Goal: Task Accomplishment & Management: Manage account settings

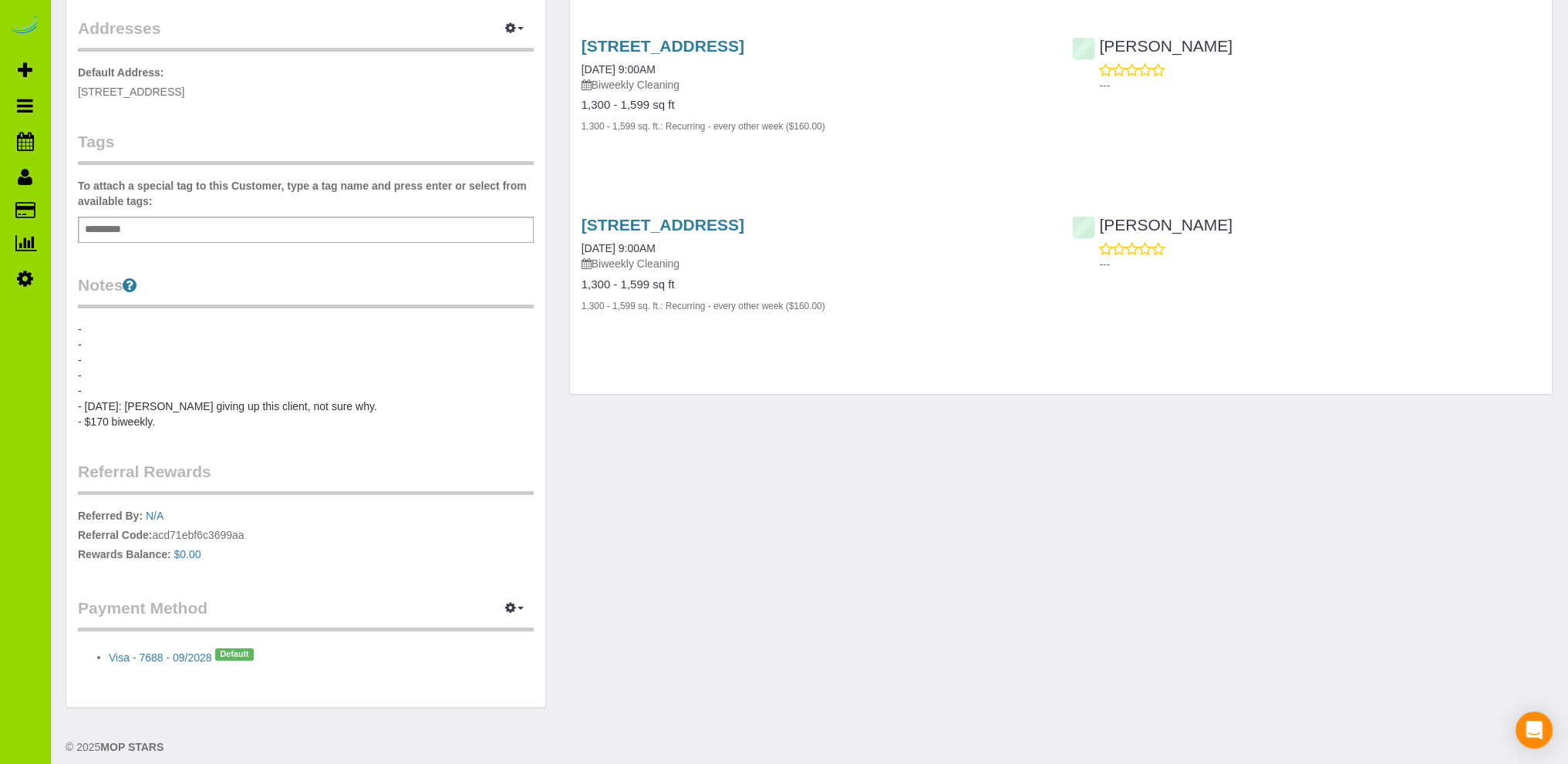
scroll to position [319, 0]
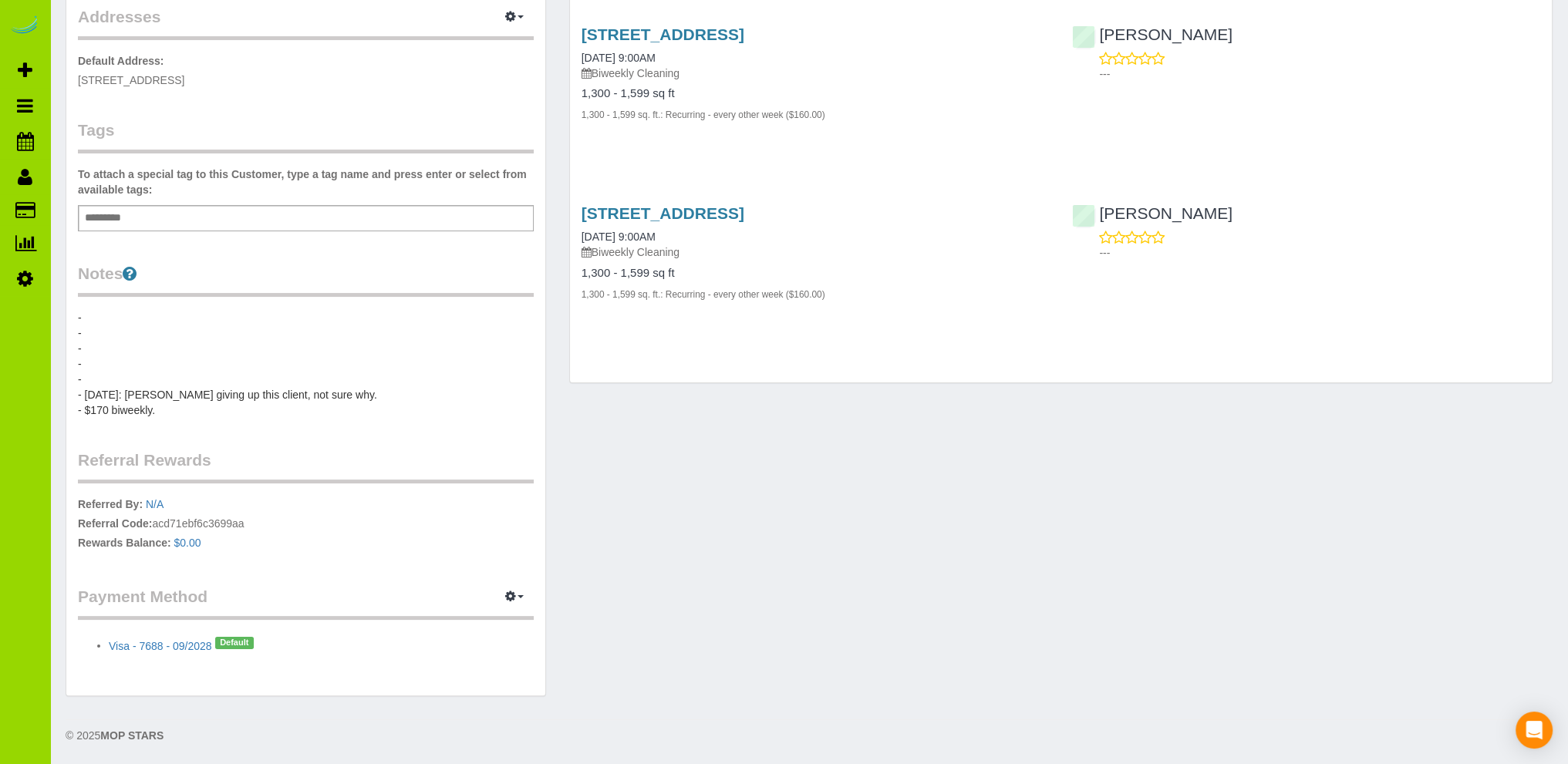
click at [152, 376] on pre "- - - - - - 9/8/25: Elvia giving up this client, not sure why. - $170 biweekly." at bounding box center [306, 363] width 456 height 108
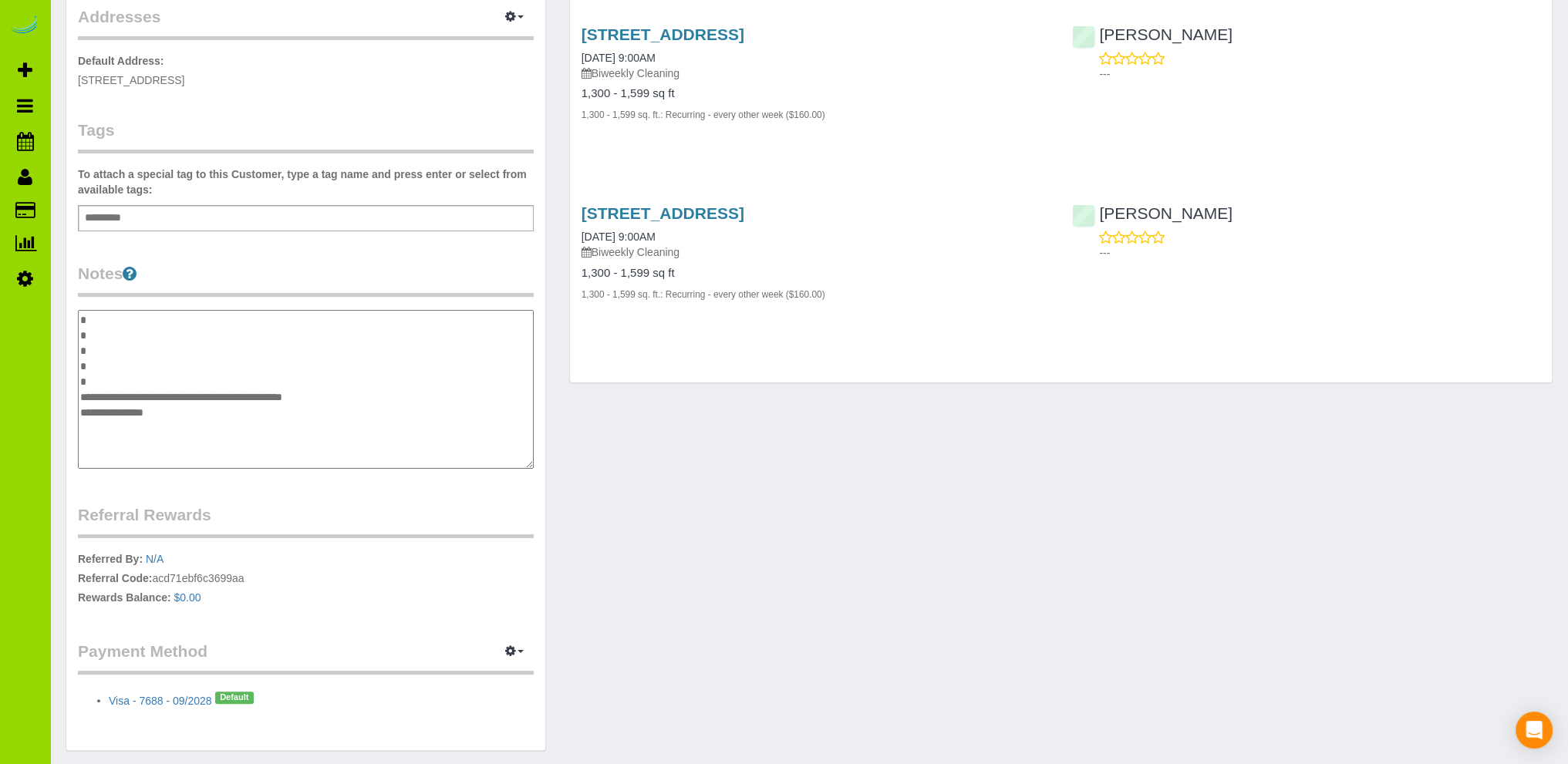
click at [125, 381] on textarea "**********" at bounding box center [306, 389] width 456 height 159
click at [336, 381] on textarea "**********" at bounding box center [306, 389] width 456 height 159
click at [189, 376] on textarea "**********" at bounding box center [306, 389] width 456 height 159
paste textarea "**********"
click at [173, 378] on textarea "**********" at bounding box center [306, 389] width 456 height 159
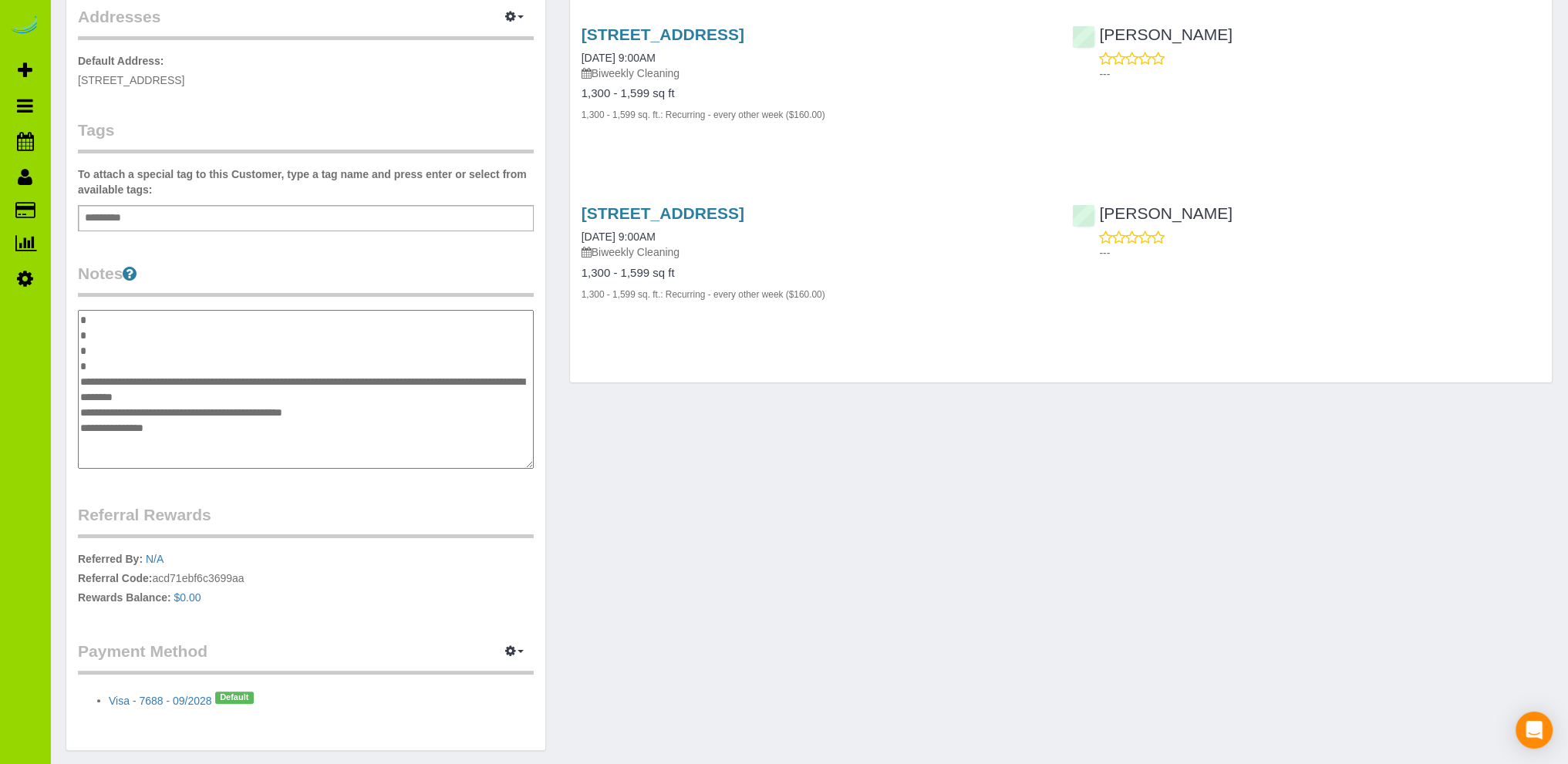
click at [269, 400] on textarea "**********" at bounding box center [306, 389] width 456 height 159
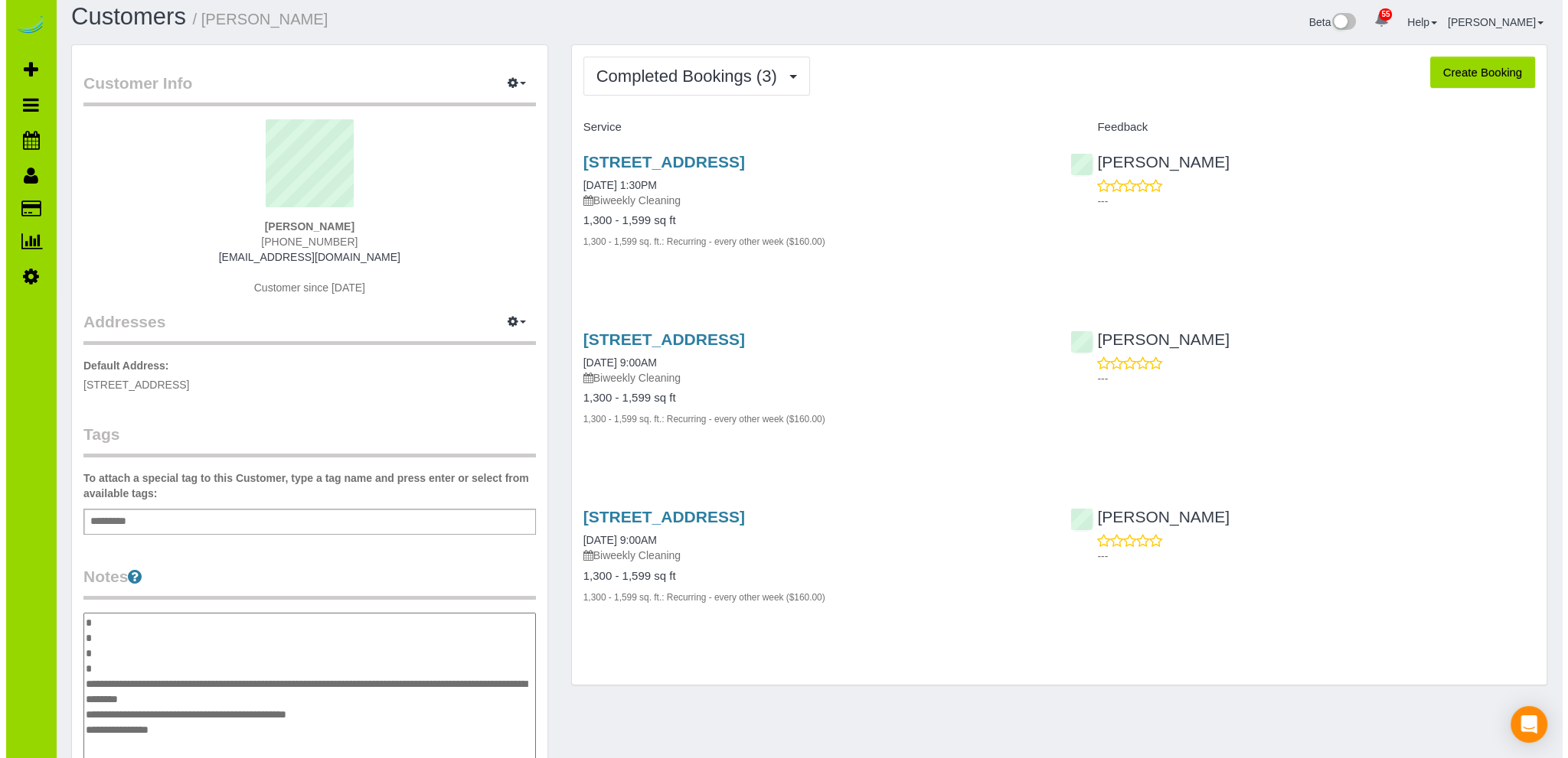
scroll to position [0, 0]
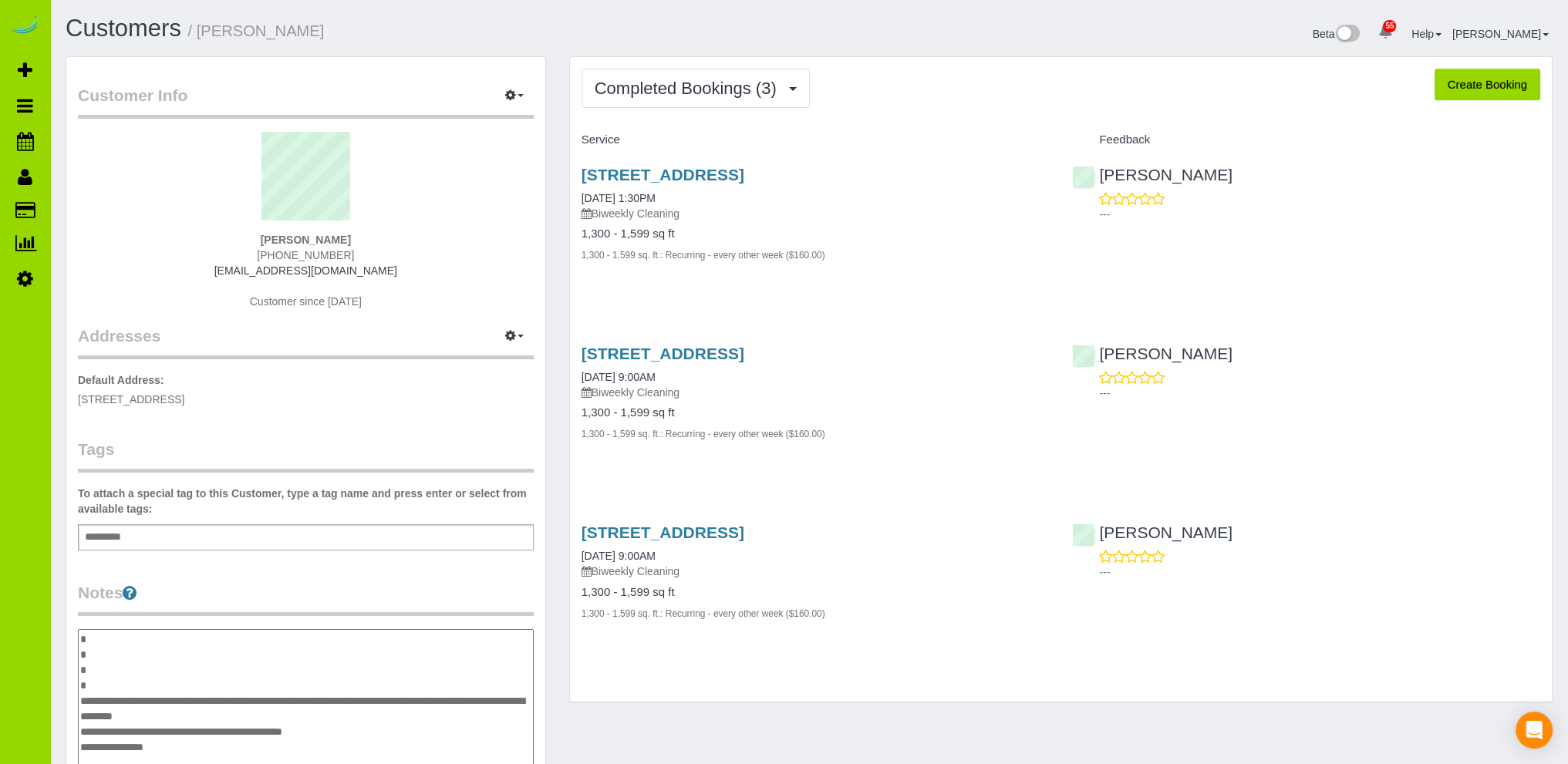
type textarea "**********"
click at [111, 19] on link "Customers" at bounding box center [123, 28] width 116 height 27
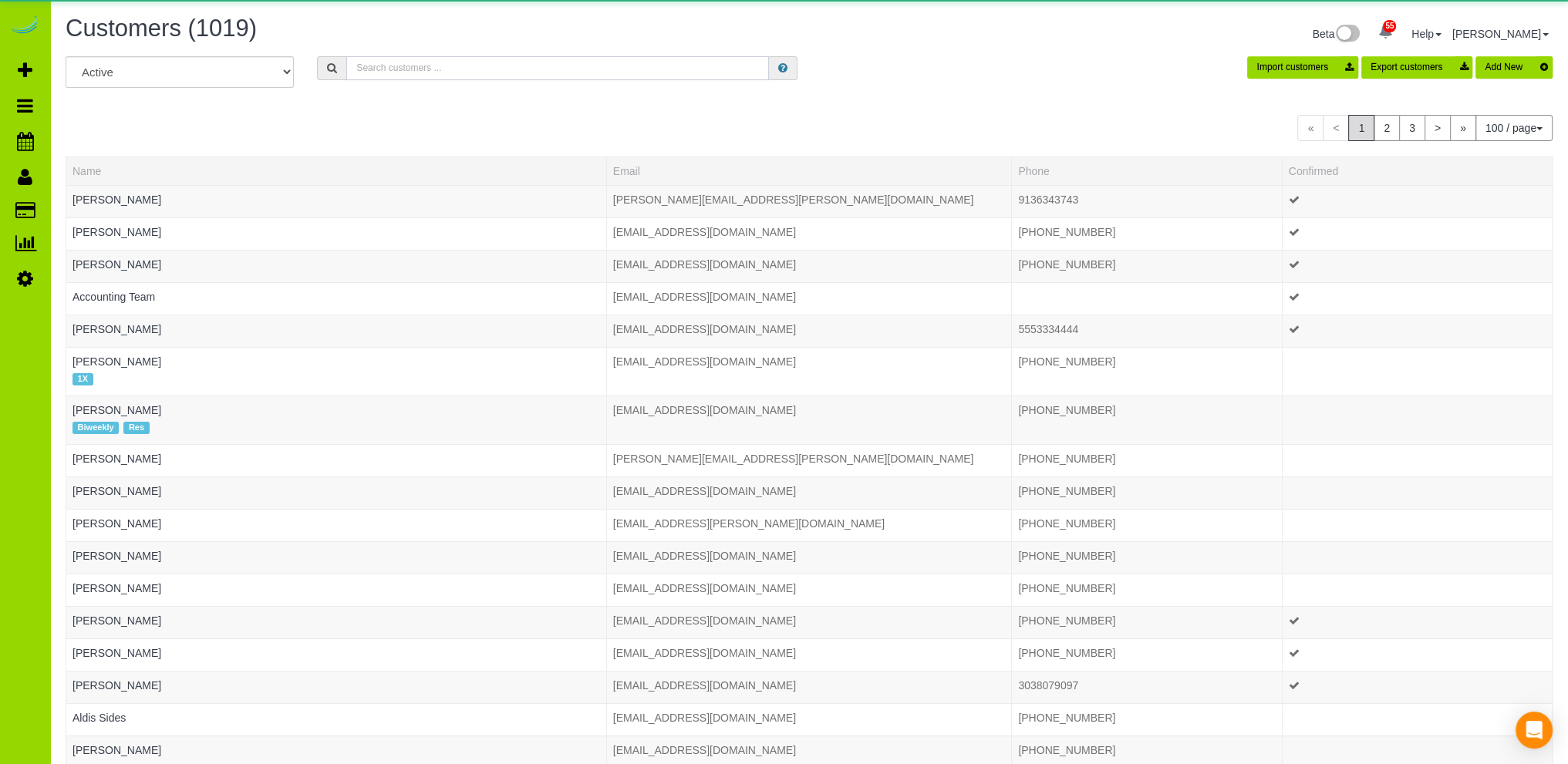
click at [377, 67] on input "text" at bounding box center [557, 68] width 422 height 24
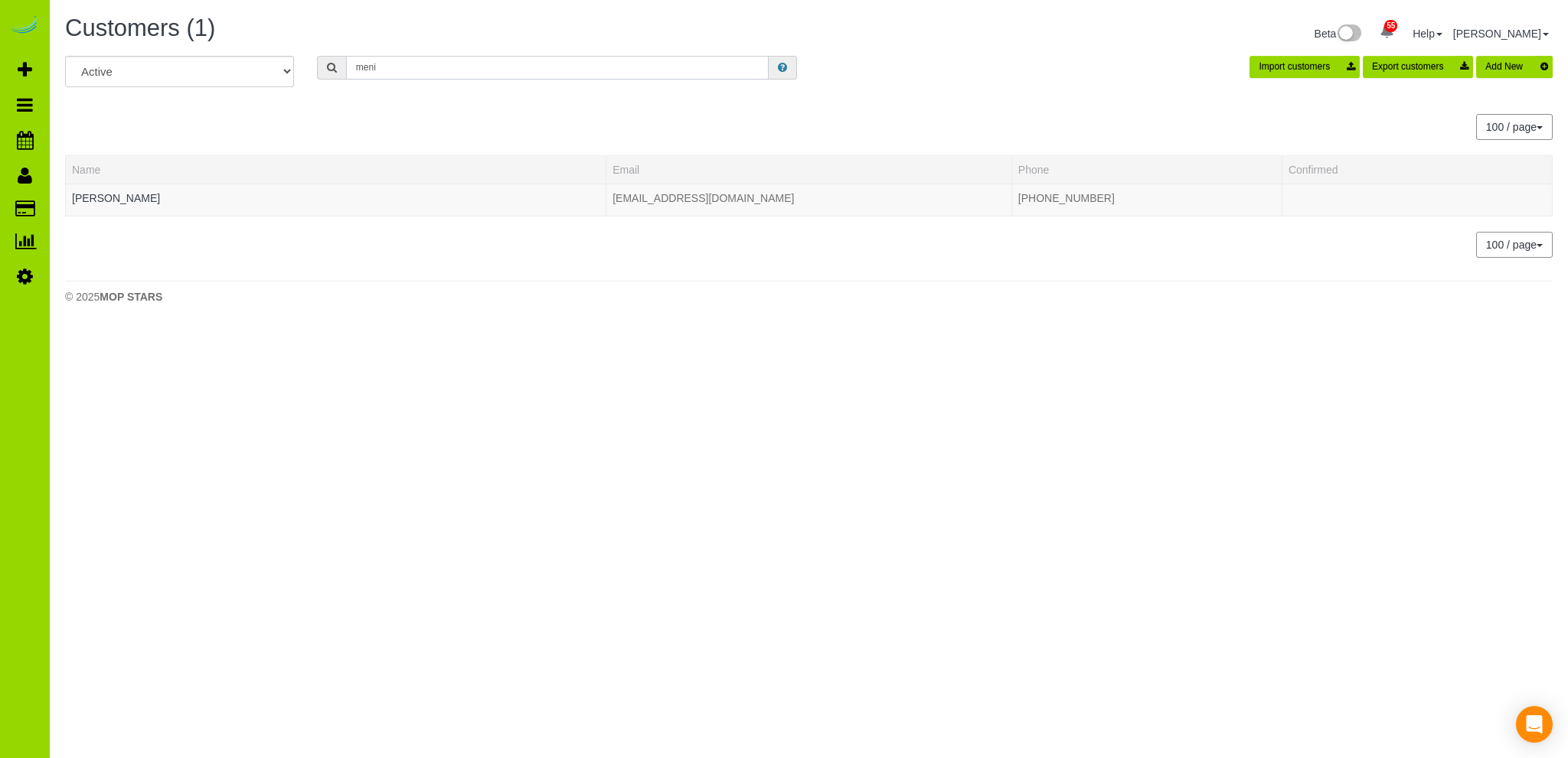
type input "meni"
click at [1016, 58] on div "Import customers Export customers Add New" at bounding box center [1187, 66] width 756 height 22
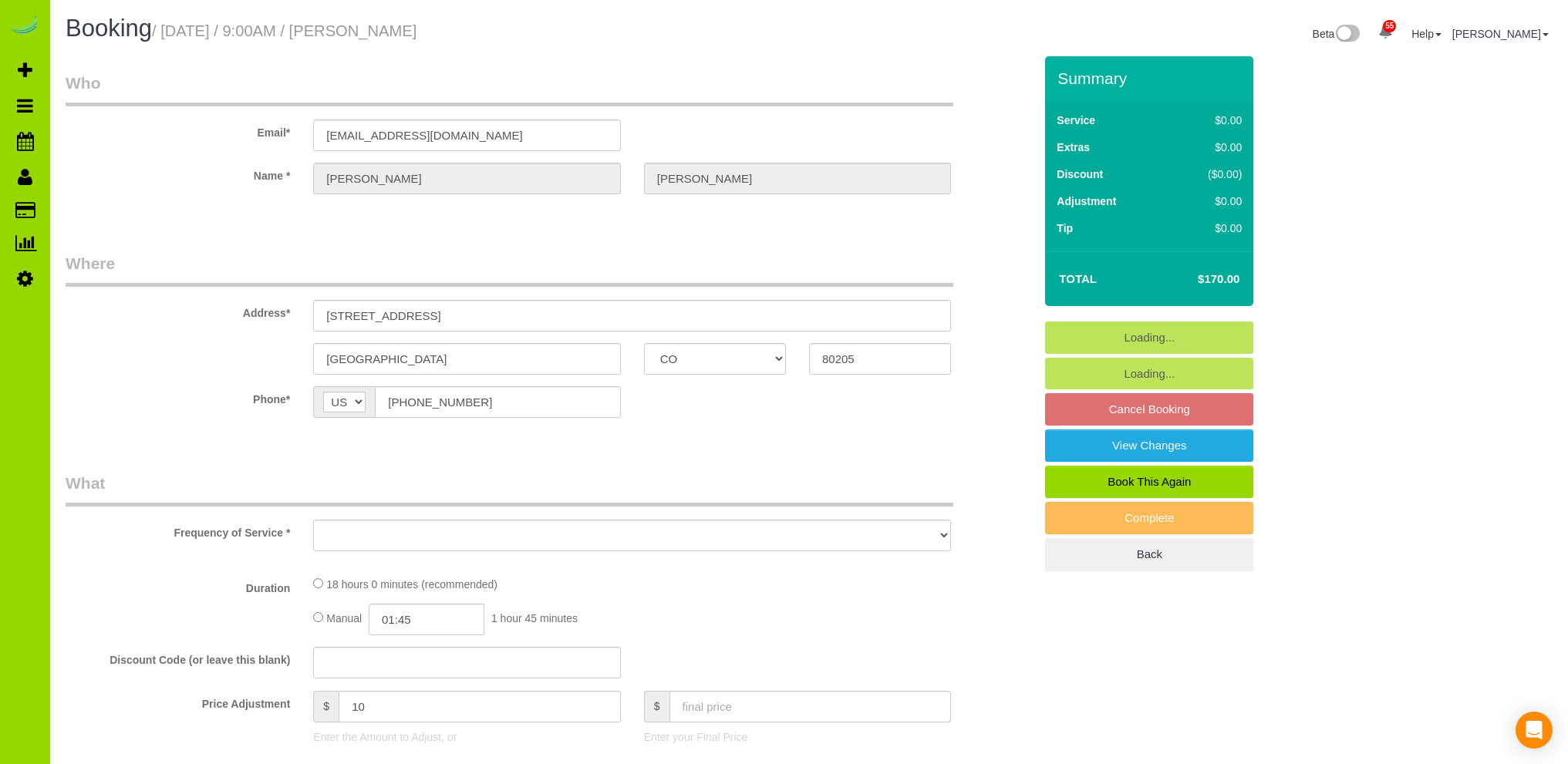
select select "CO"
select select "number:4"
select select "number:14"
select select "object:1062"
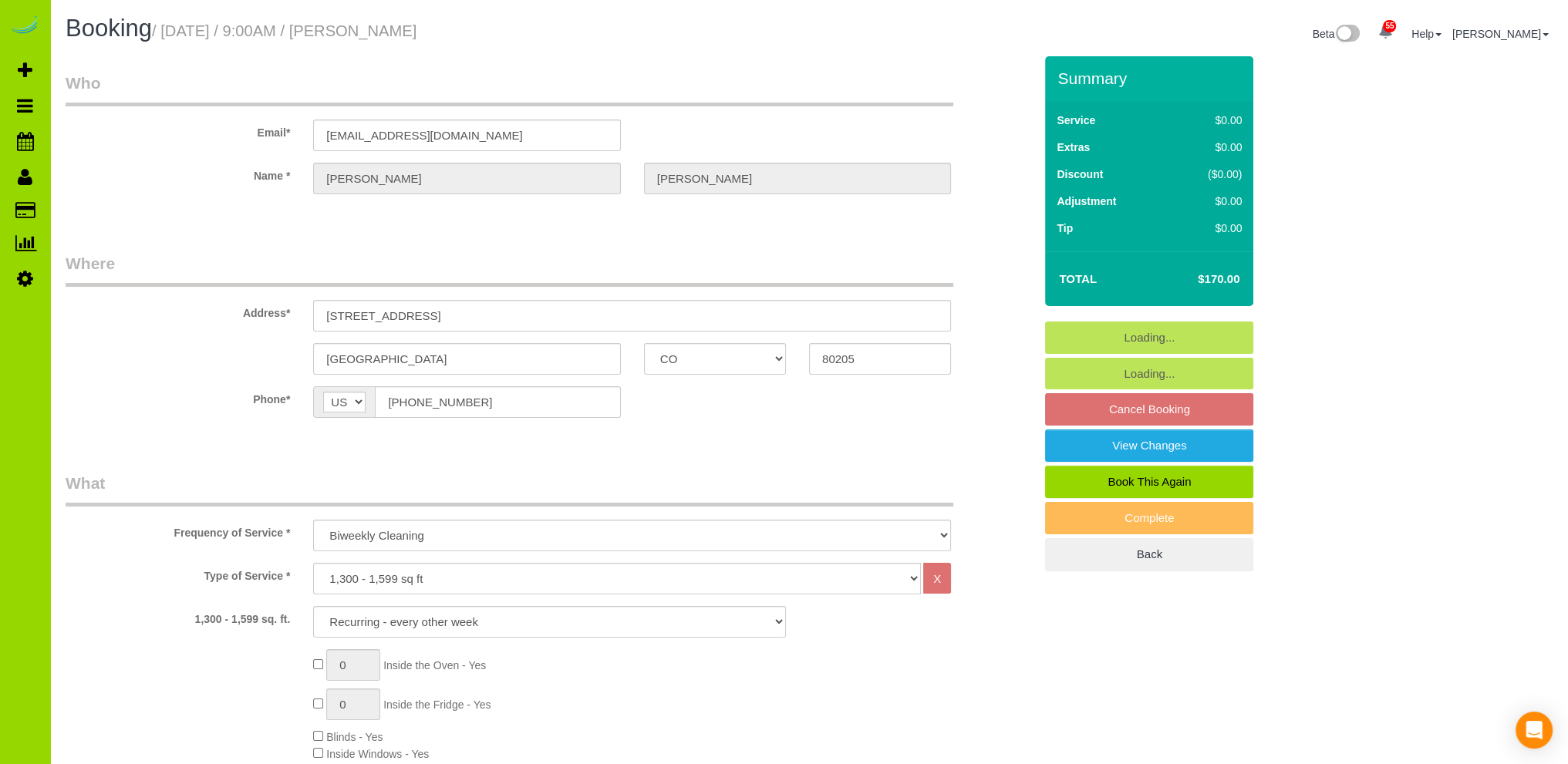
select select "spot1"
select select "6"
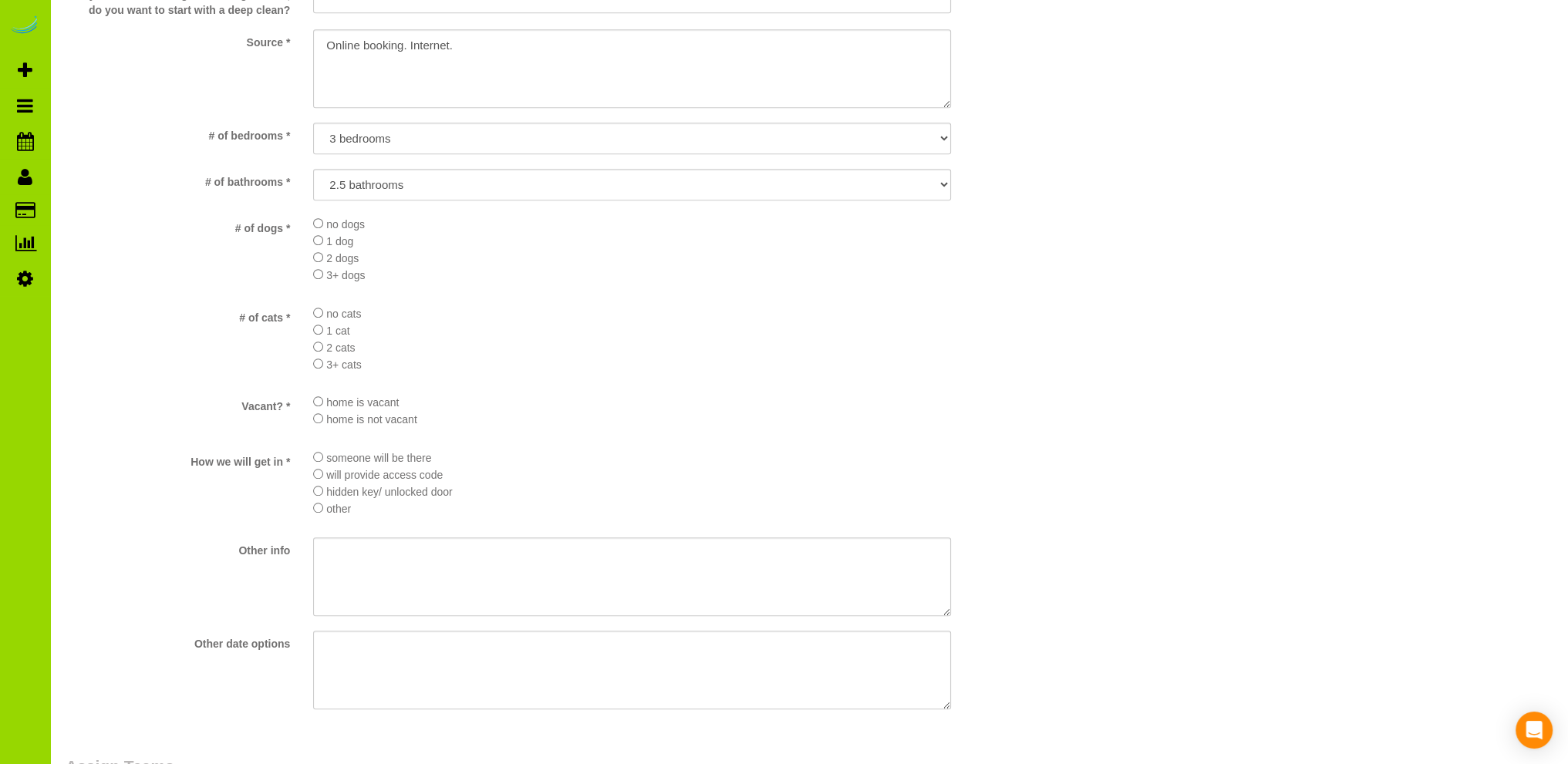
scroll to position [1851, 0]
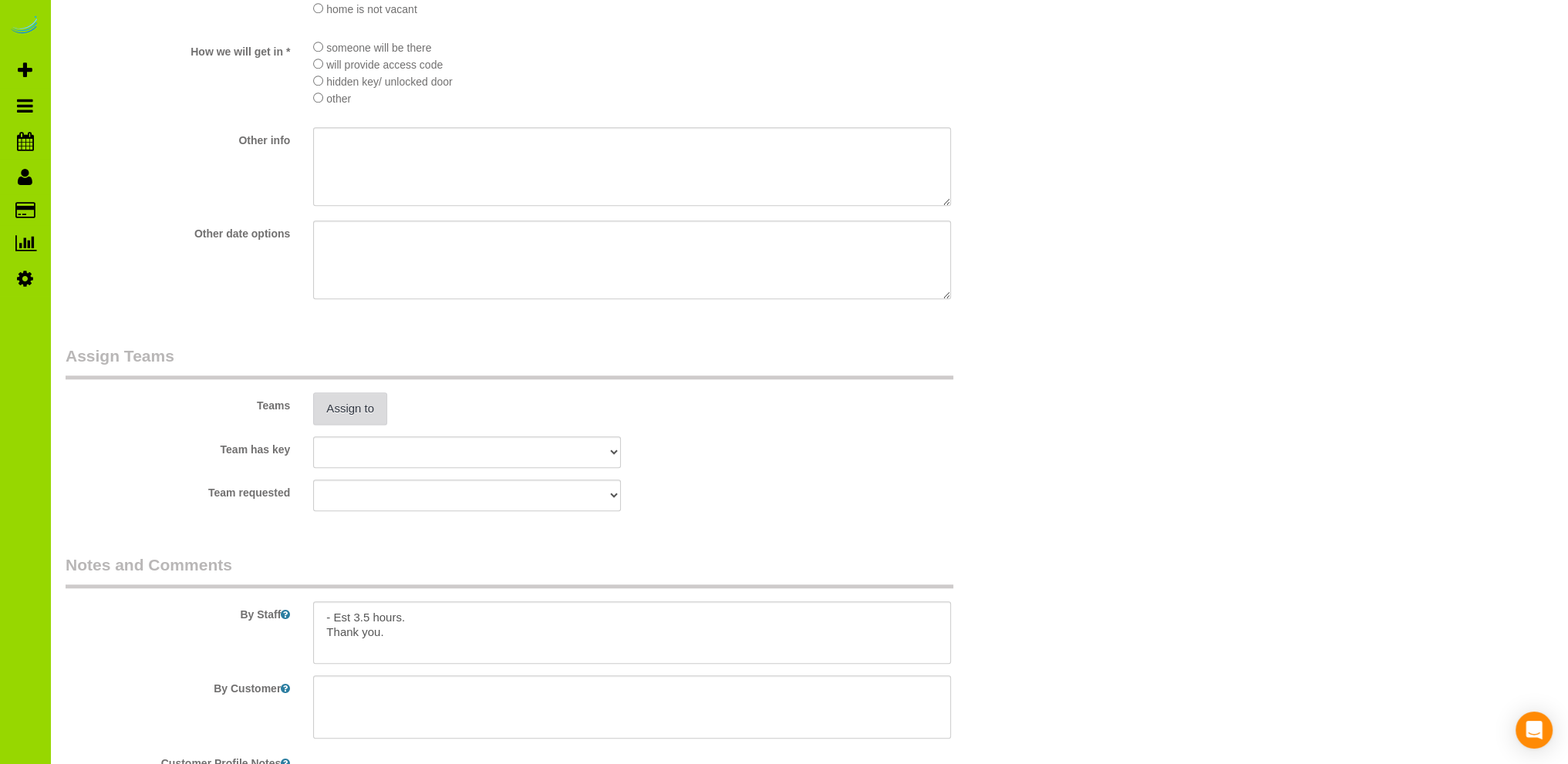
click at [355, 404] on button "Assign to" at bounding box center [350, 408] width 74 height 32
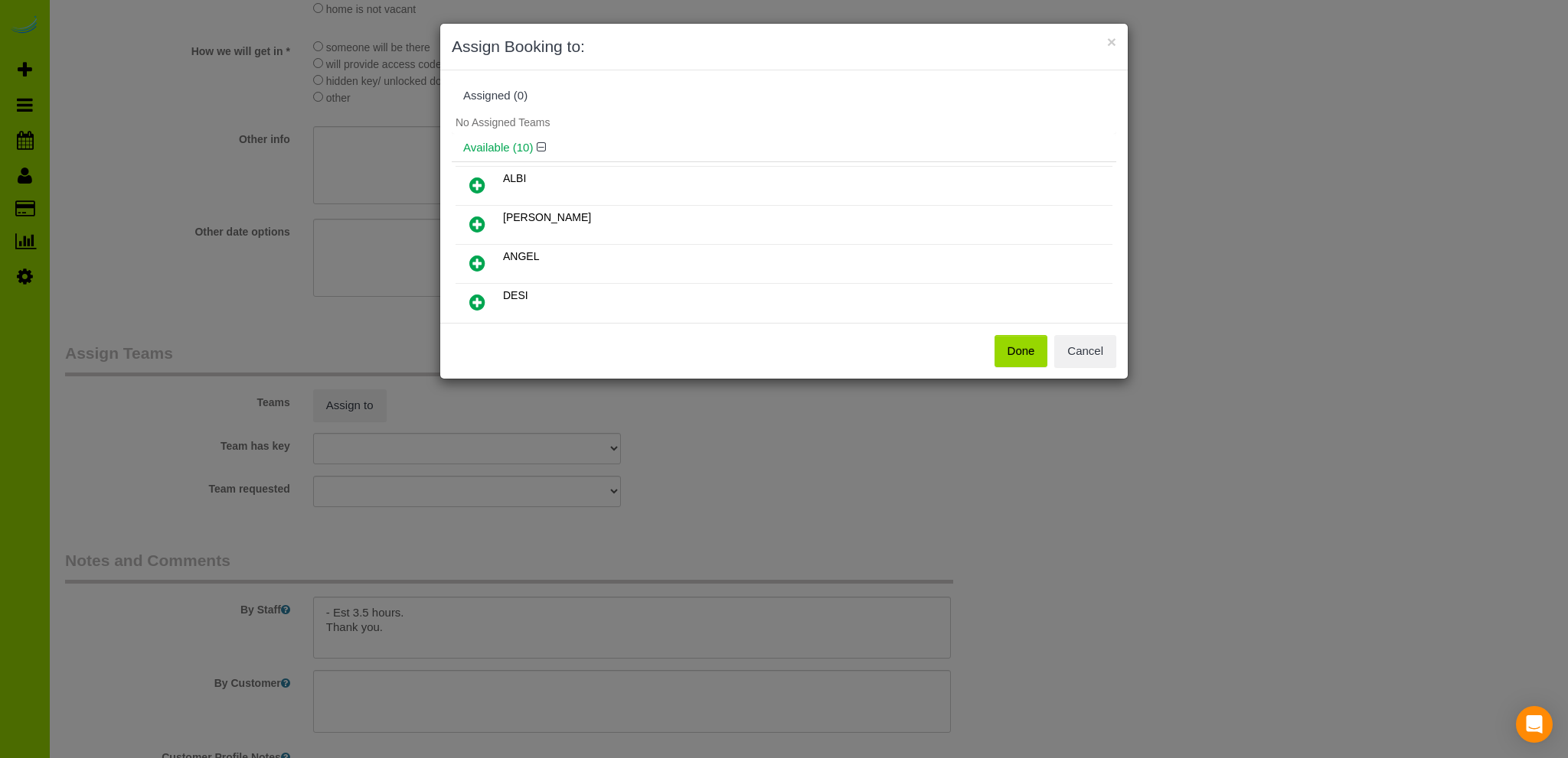
click at [479, 182] on icon at bounding box center [477, 185] width 16 height 18
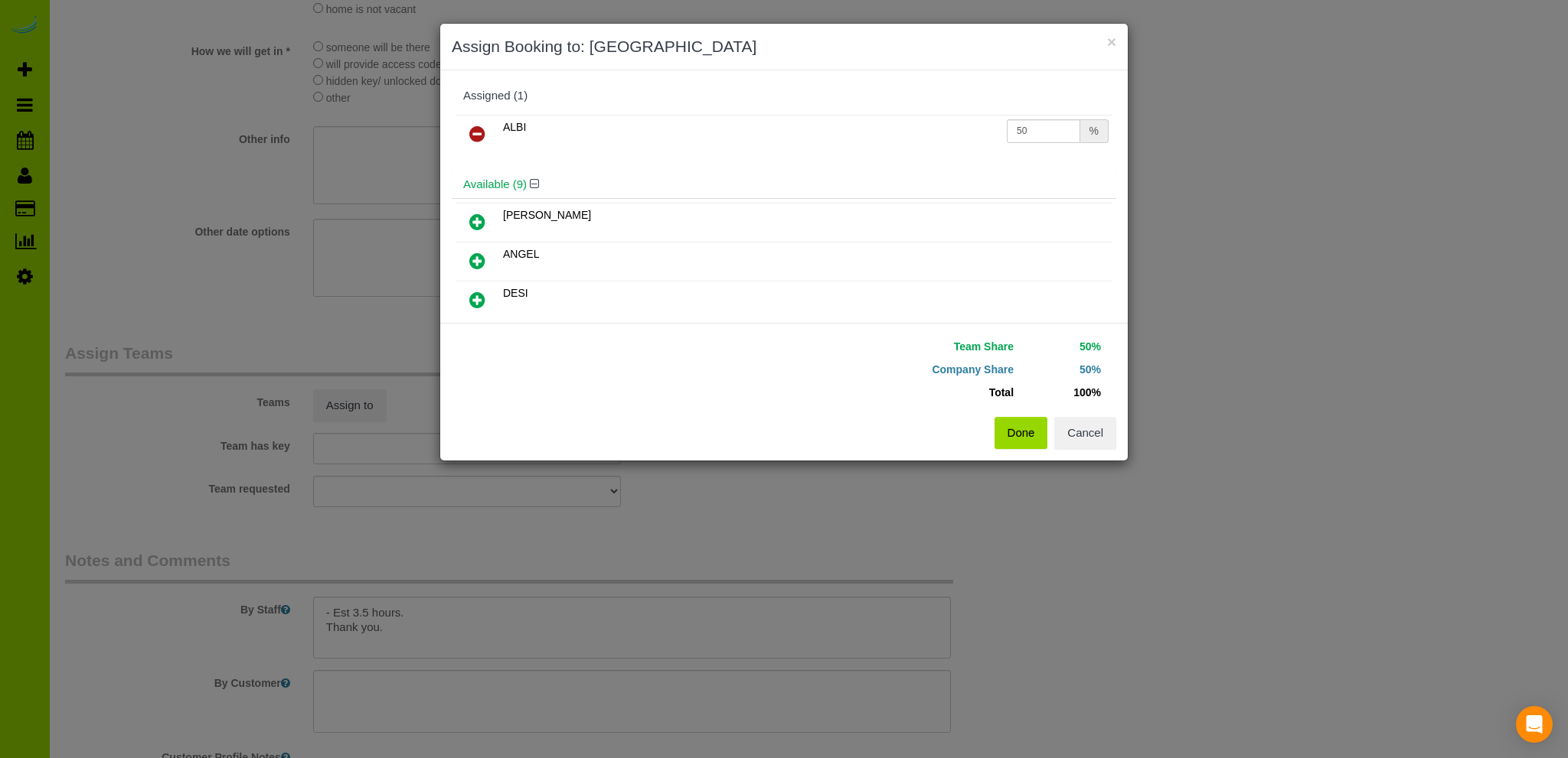
click at [1020, 427] on button "Done" at bounding box center [1022, 432] width 54 height 32
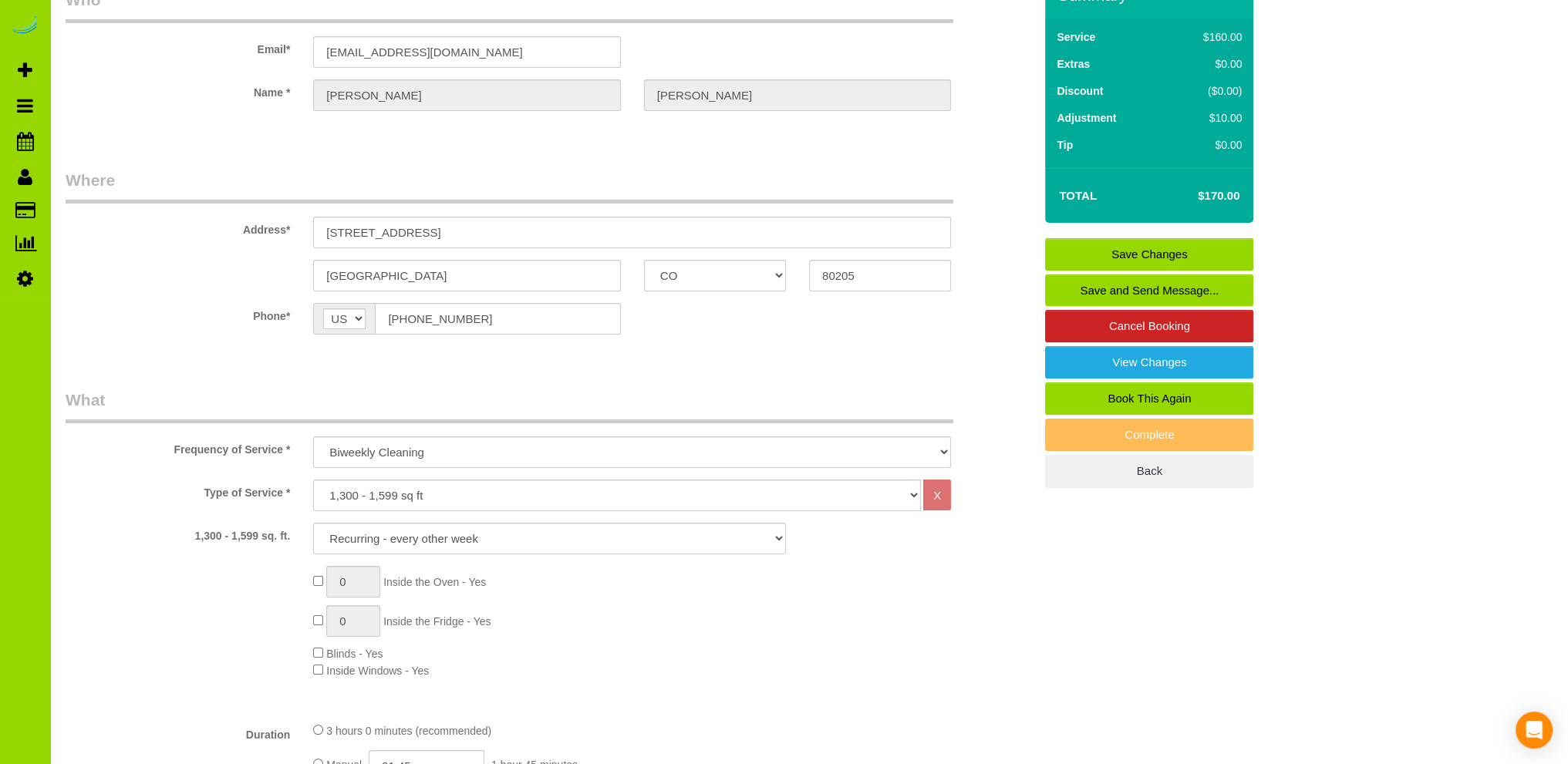
scroll to position [0, 0]
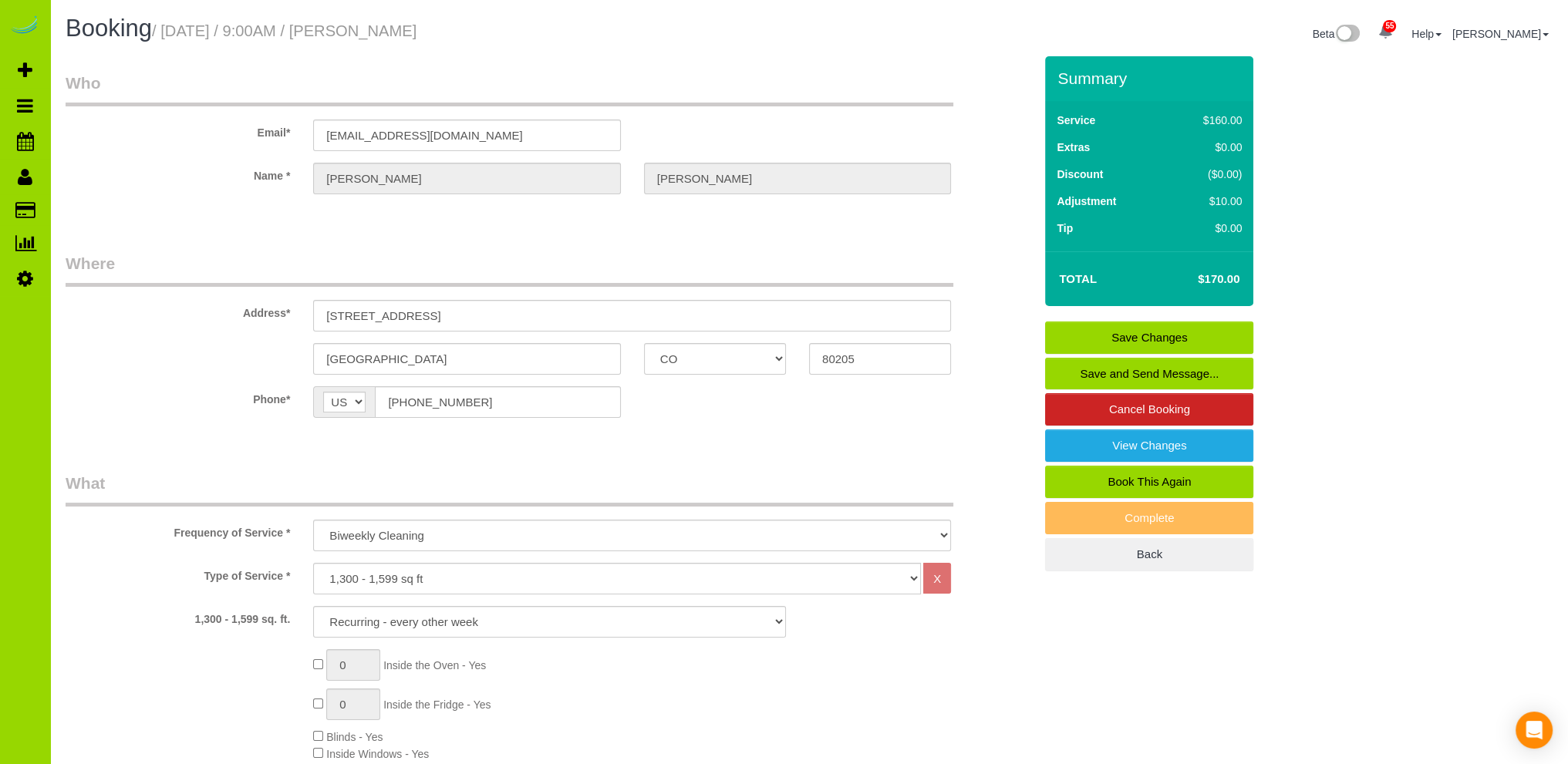
click at [1191, 332] on link "Save Changes" at bounding box center [1150, 337] width 209 height 32
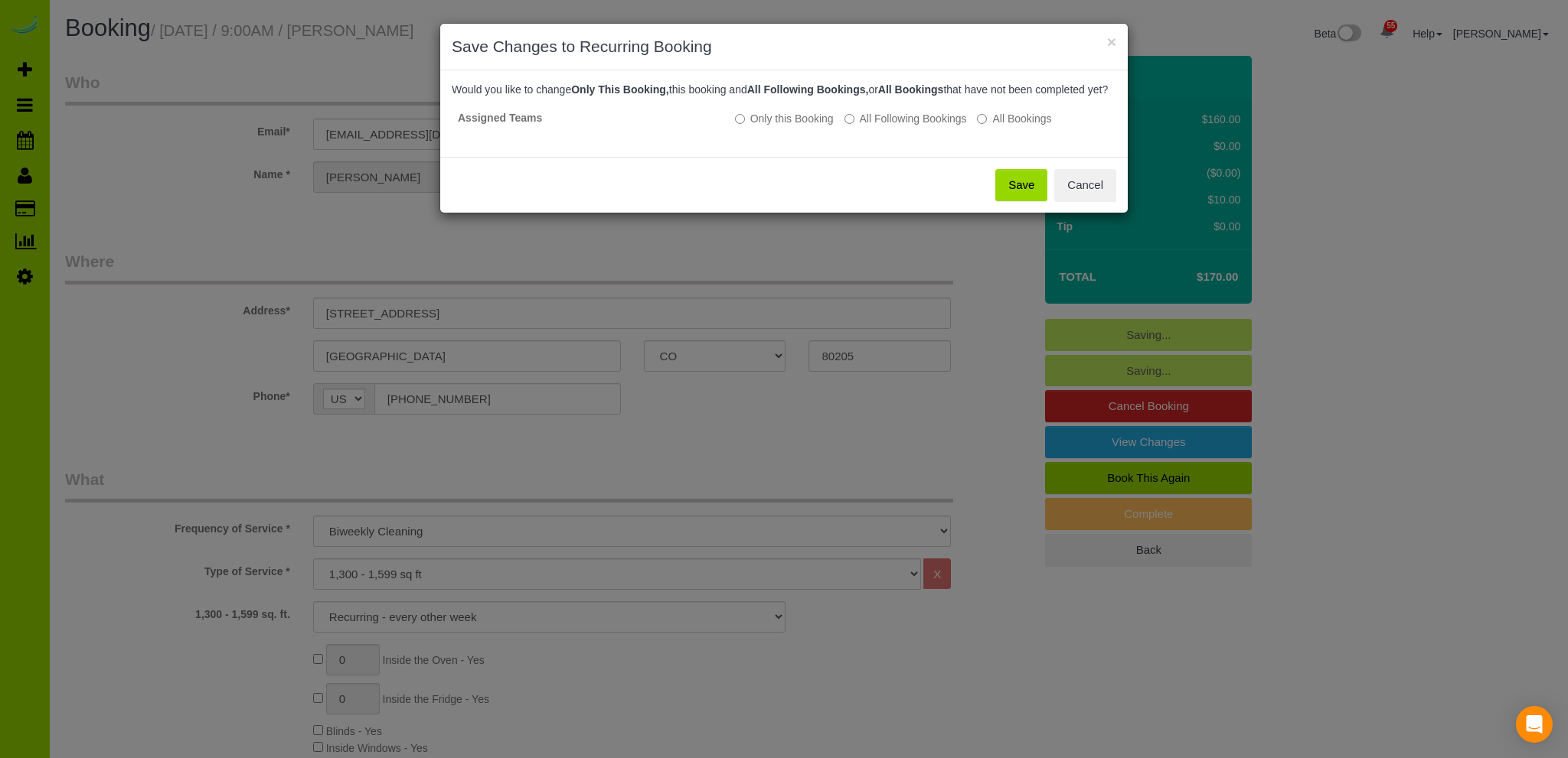
click at [1023, 196] on button "Save" at bounding box center [1022, 185] width 52 height 32
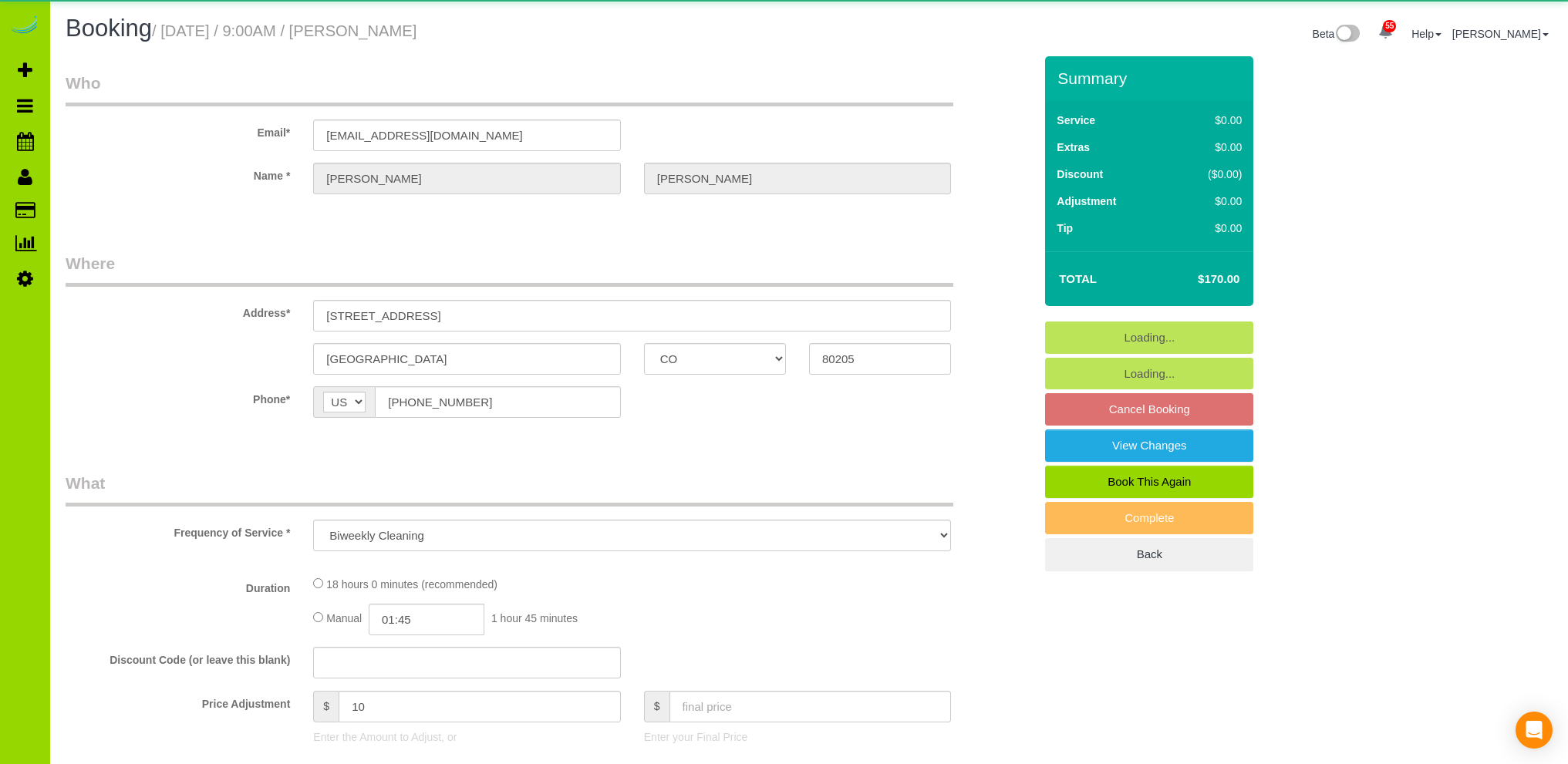
select select "CO"
select select "number:4"
select select "number:14"
select select "object:1207"
select select "6"
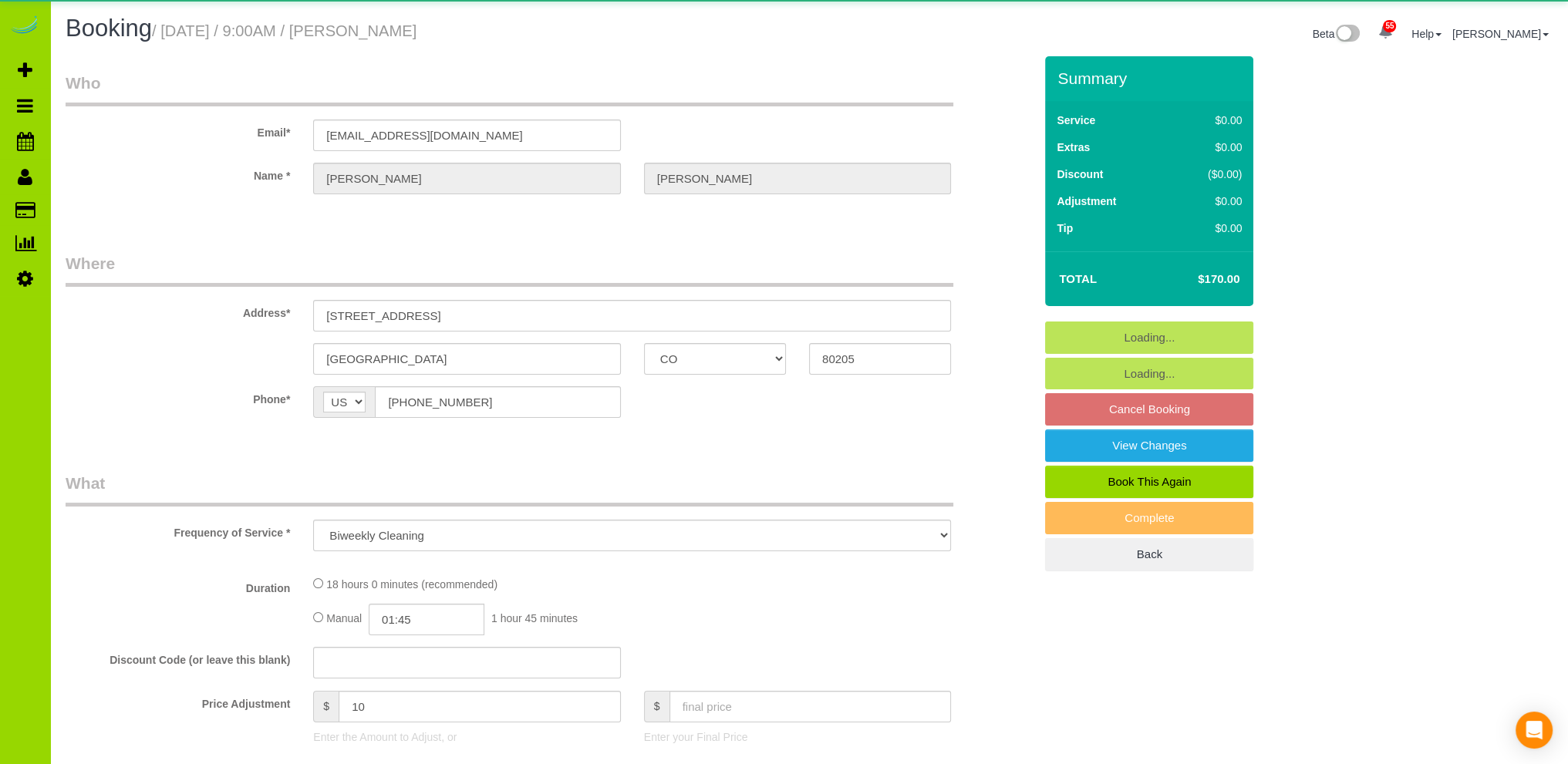
select select "spot1"
select select "CO"
select select "string:[GEOGRAPHIC_DATA]"
select select "object:1237"
select select "6"
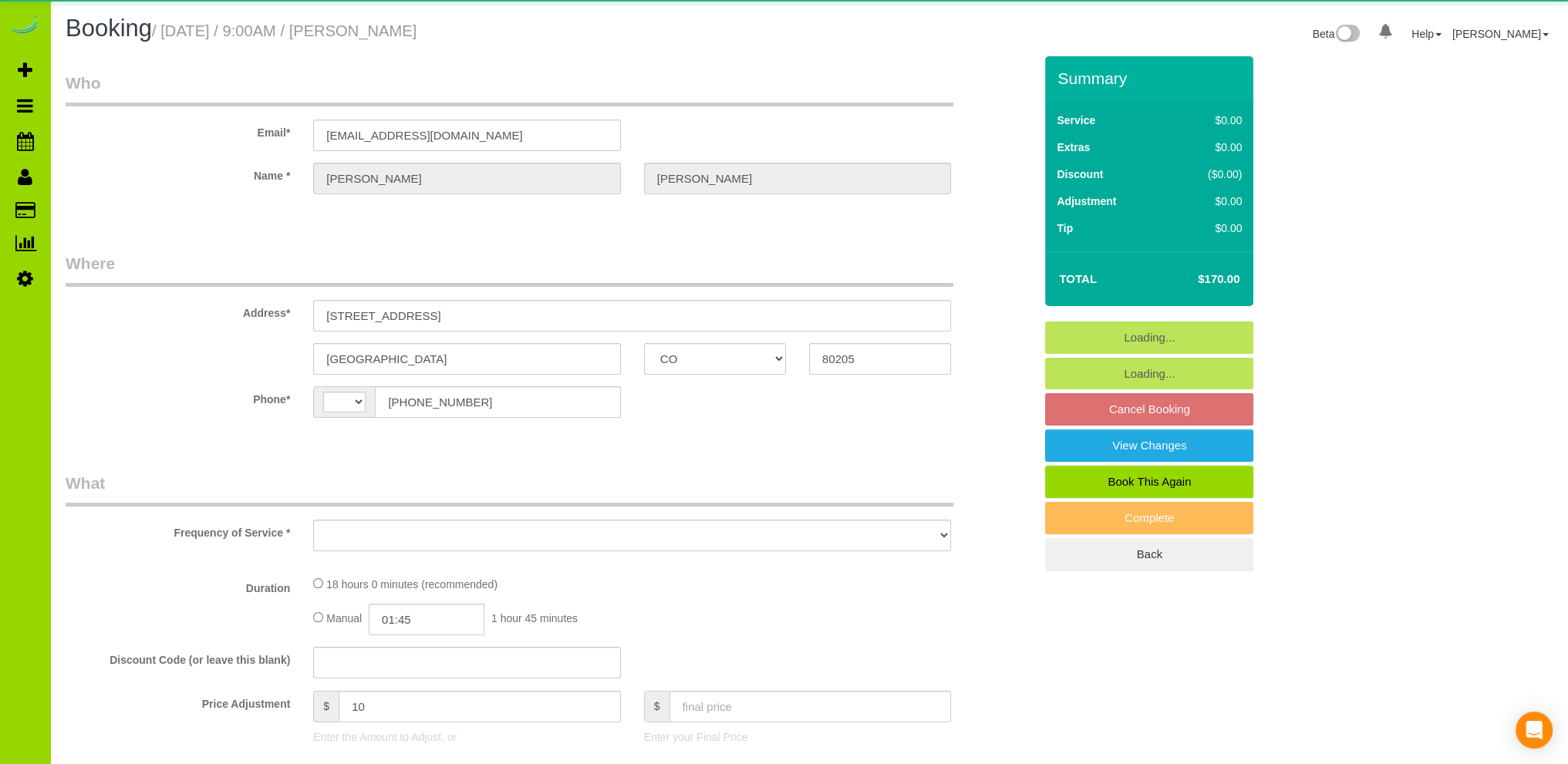
select select "spot1"
select select "number:4"
select select "number:14"
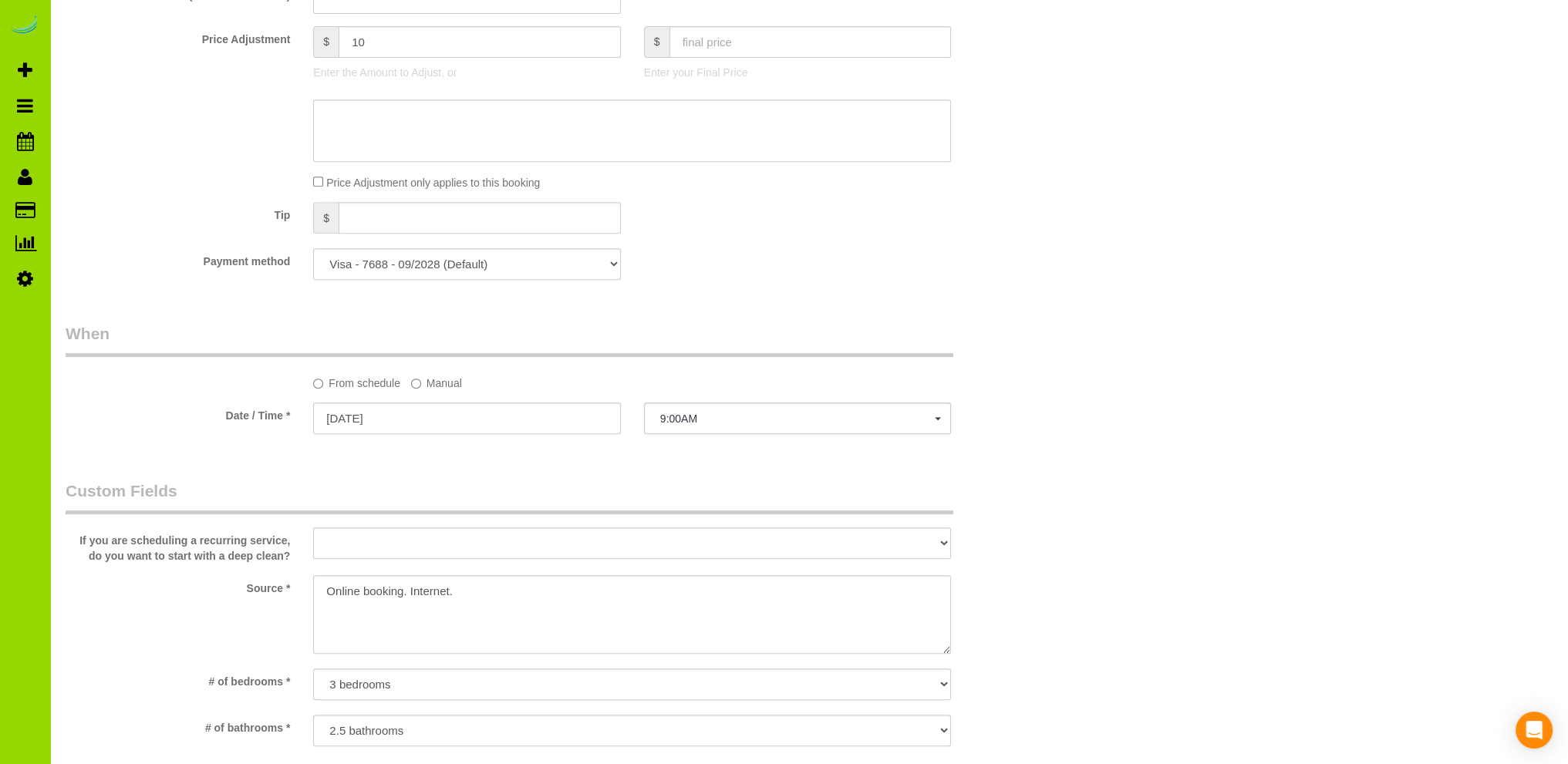
scroll to position [772, 0]
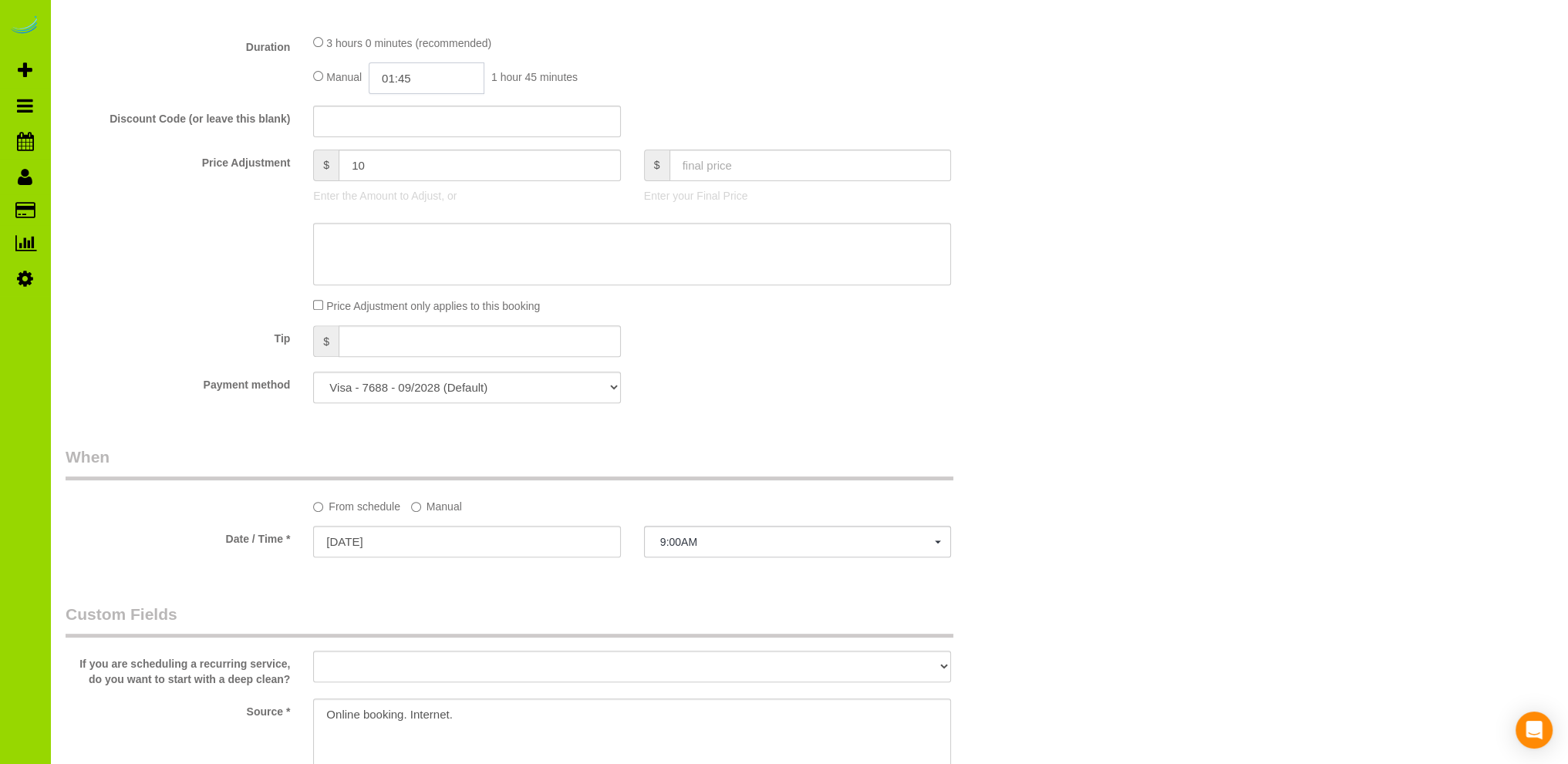
click at [420, 88] on input "01:45" at bounding box center [426, 78] width 116 height 32
type input "03:30"
click at [412, 185] on li "03:30" at bounding box center [410, 184] width 69 height 20
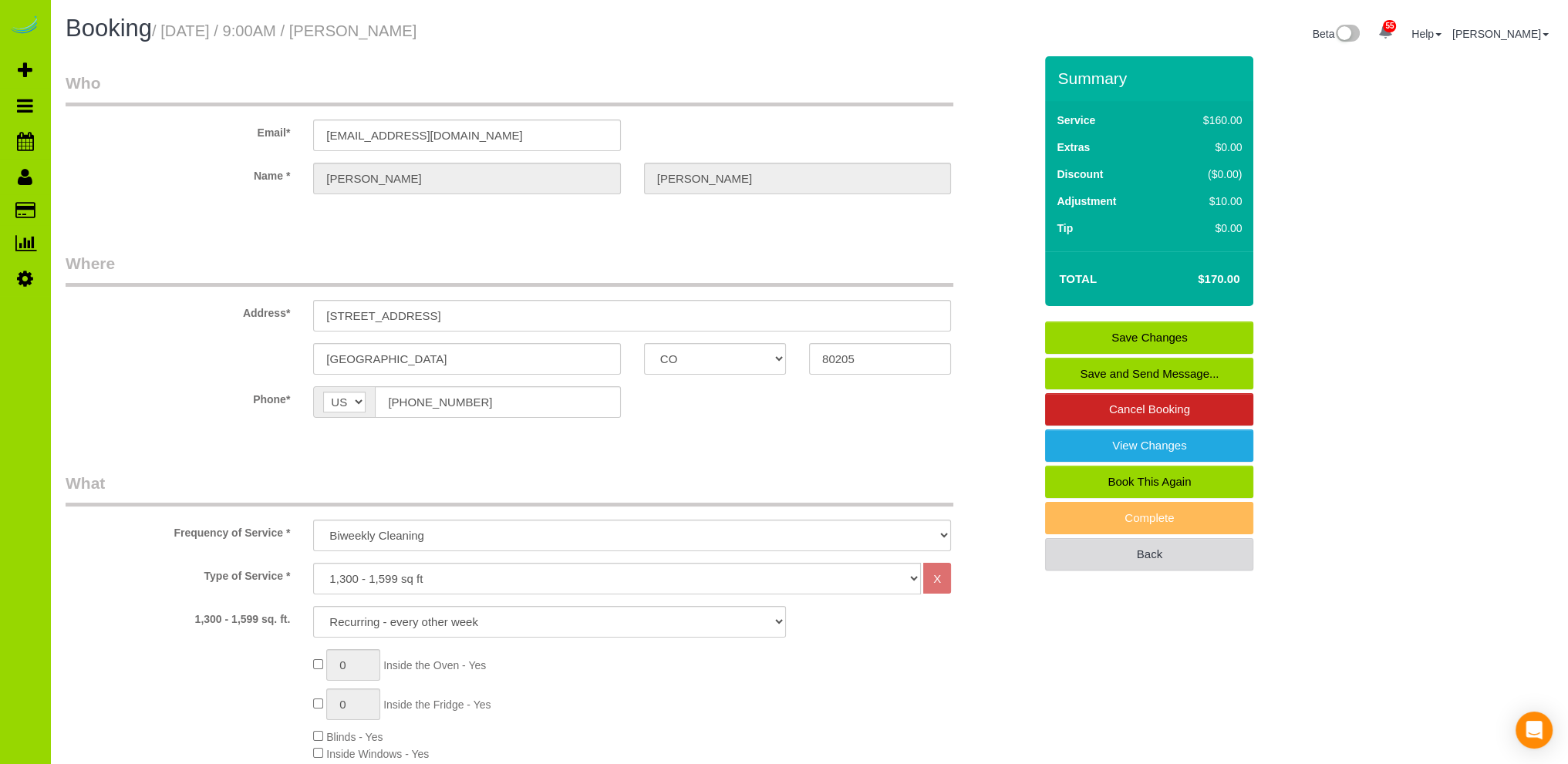
select select "spot6"
click at [1150, 330] on link "Save Changes" at bounding box center [1150, 337] width 209 height 32
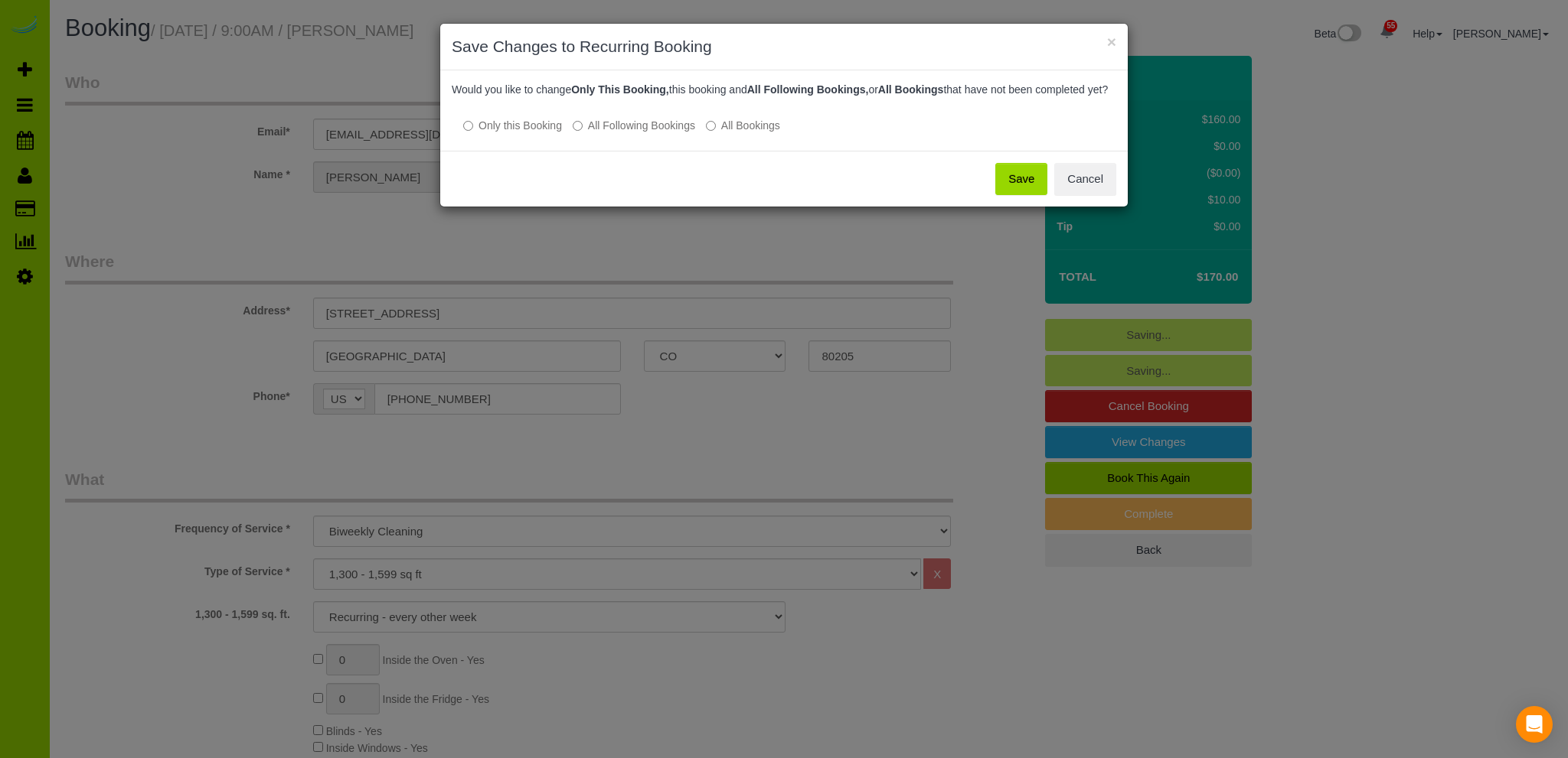
click at [1029, 186] on button "Save" at bounding box center [1022, 178] width 52 height 32
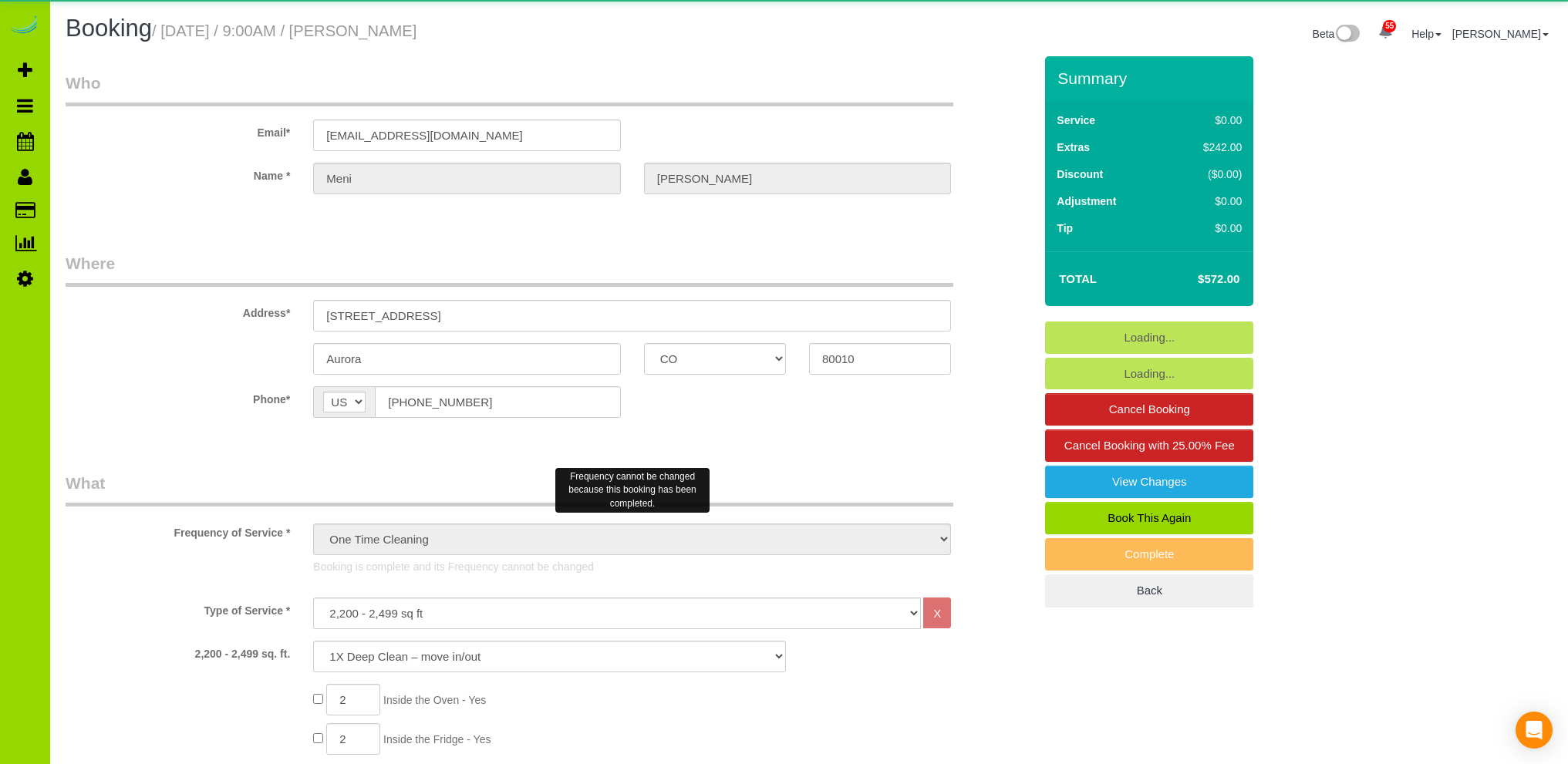
select select "CO"
select select "number:6"
select select "number:13"
select select "object:1266"
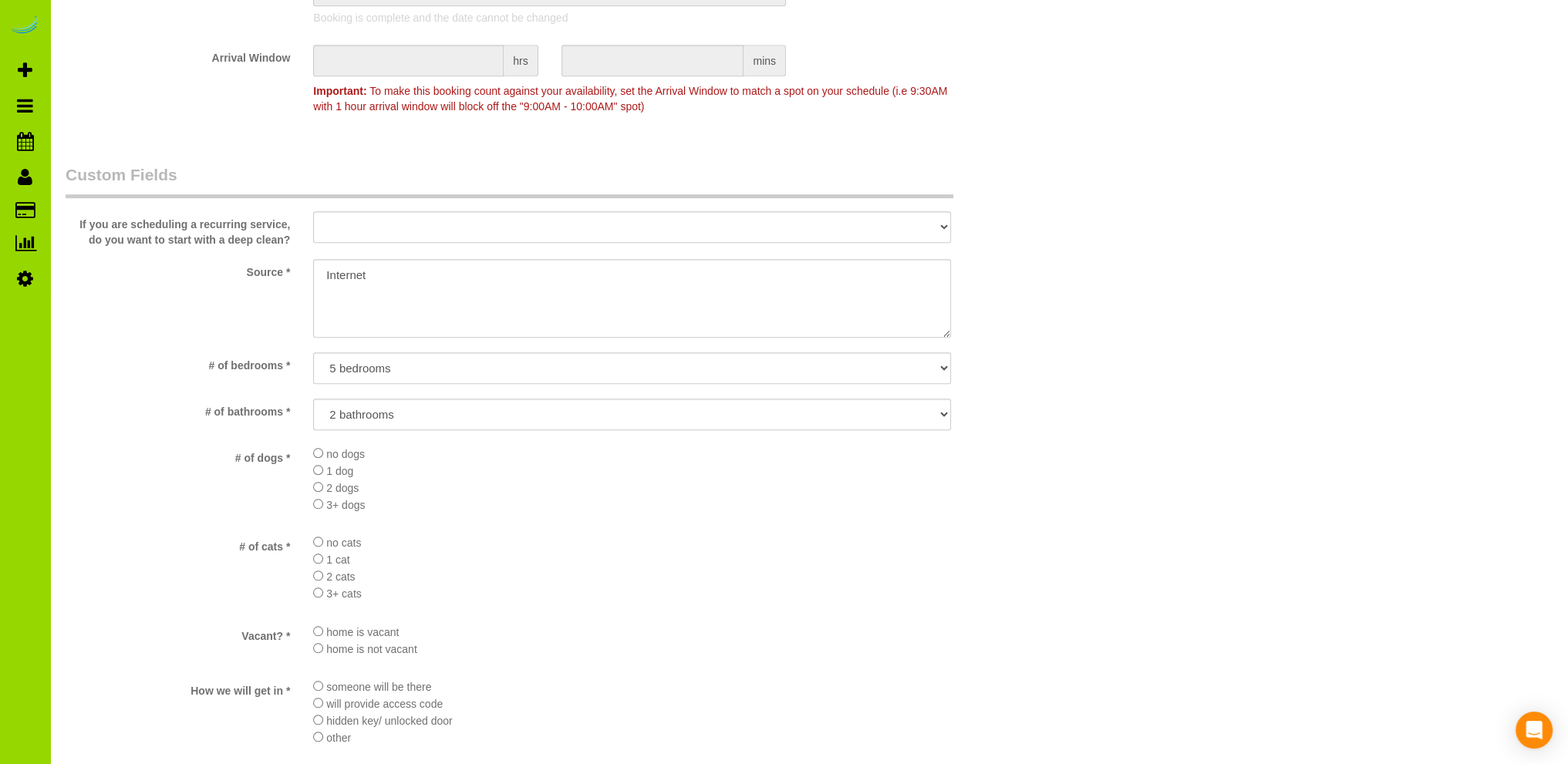
scroll to position [1125, 0]
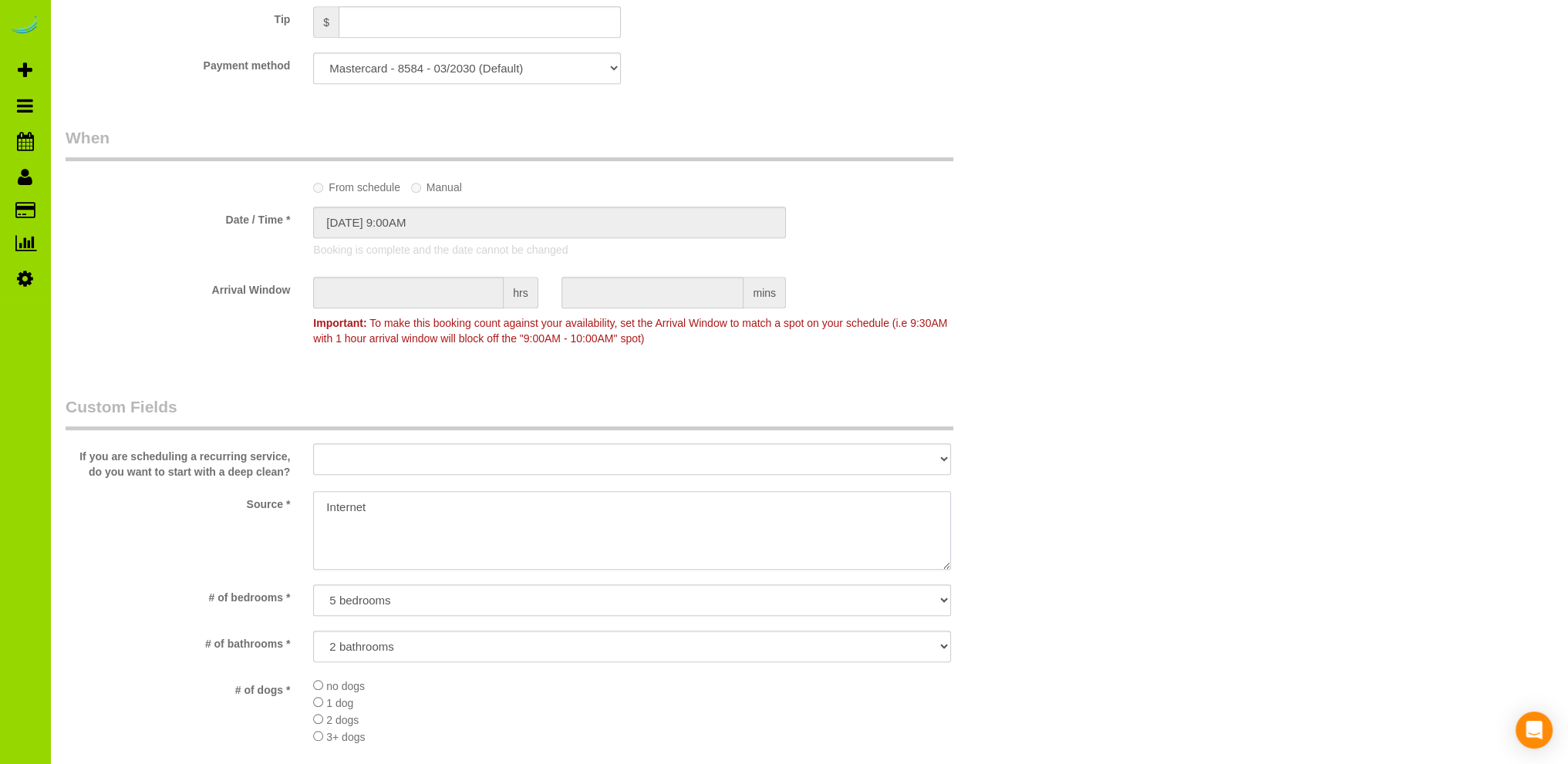
click at [380, 505] on textarea at bounding box center [632, 530] width 638 height 79
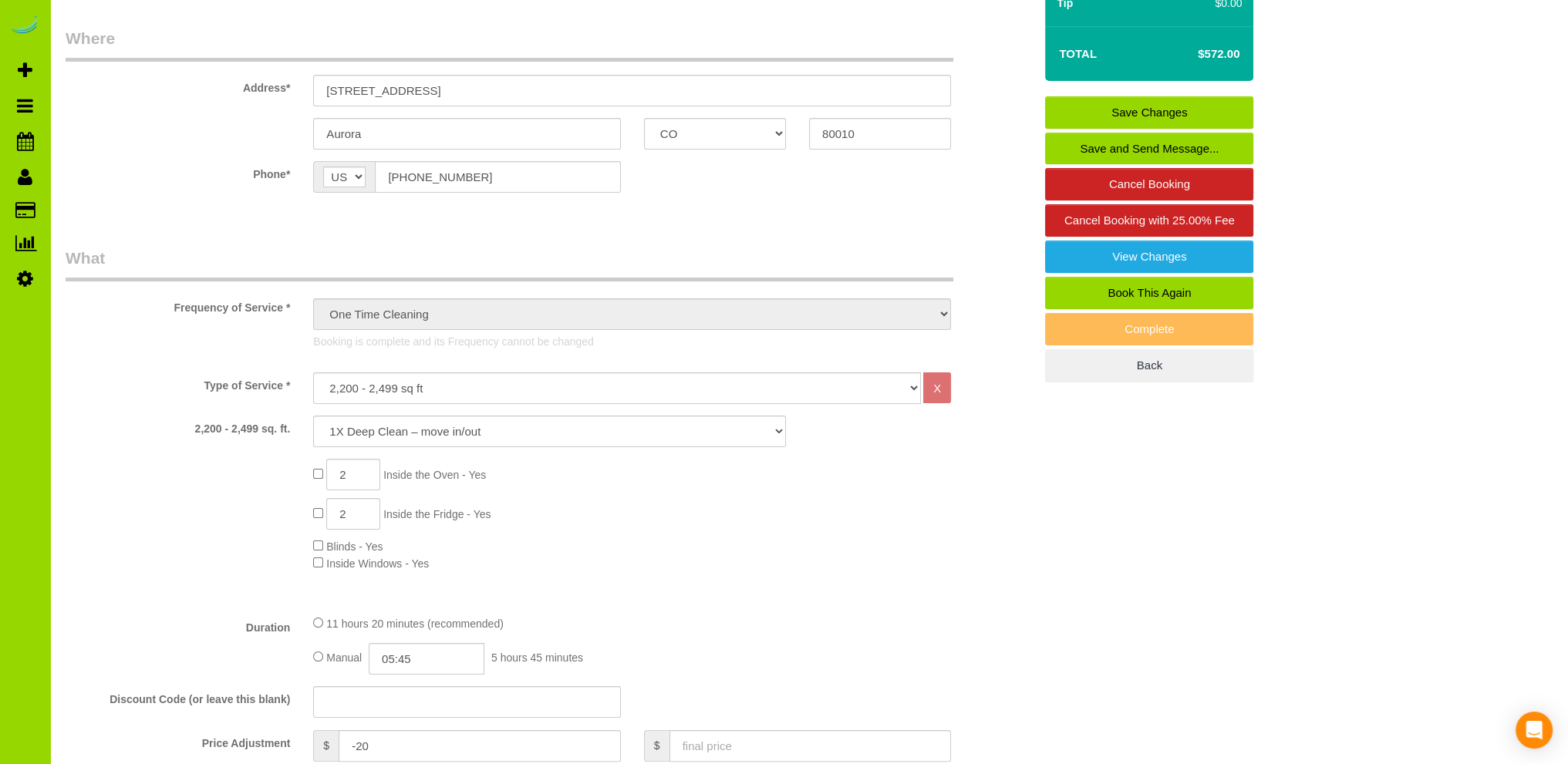
scroll to position [200, 0]
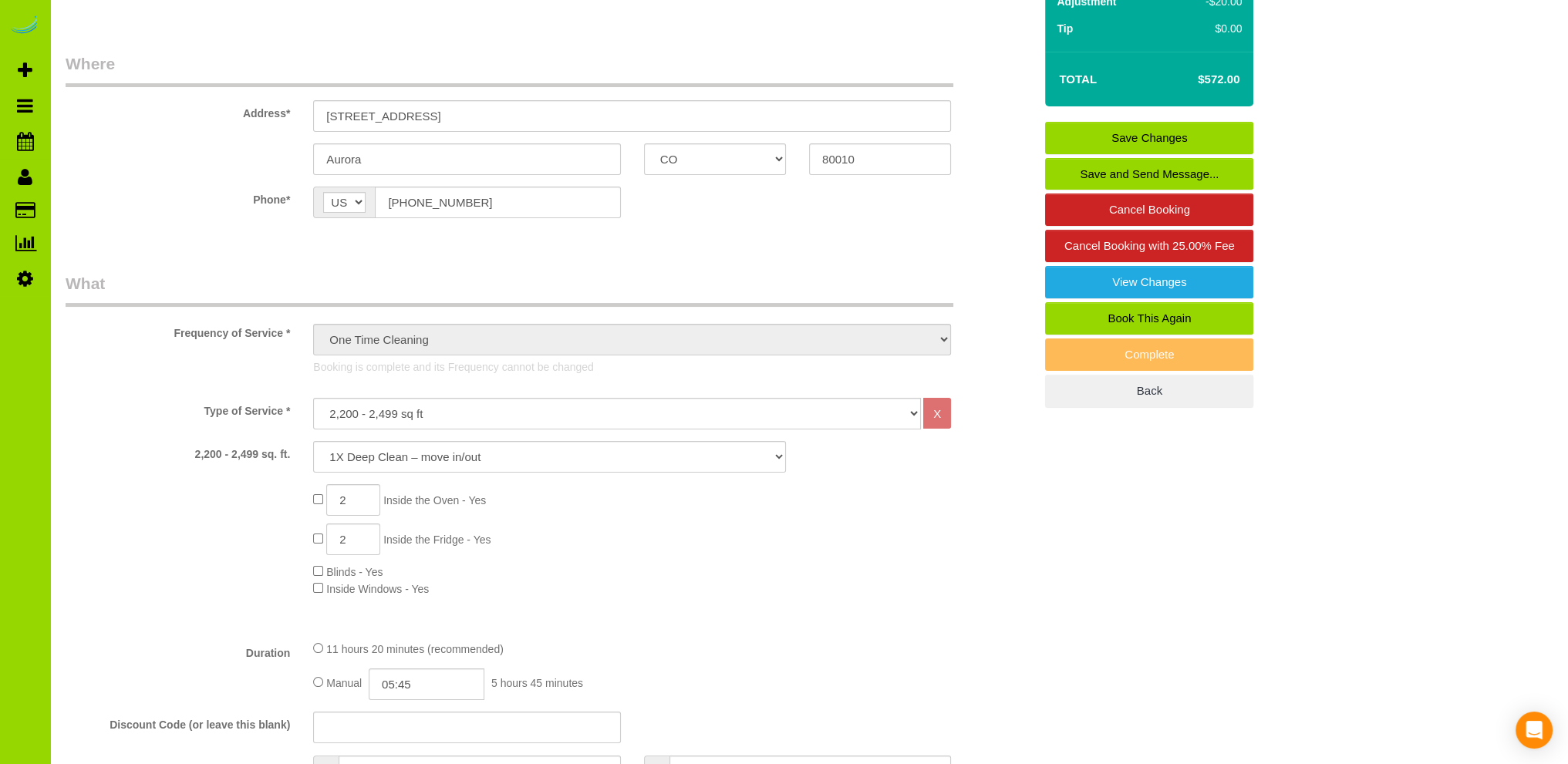
click at [796, 561] on div "2 Inside the Oven - Yes 2 Inside the Fridge - Yes Blinds - Yes Inside Windows -…" at bounding box center [674, 541] width 744 height 113
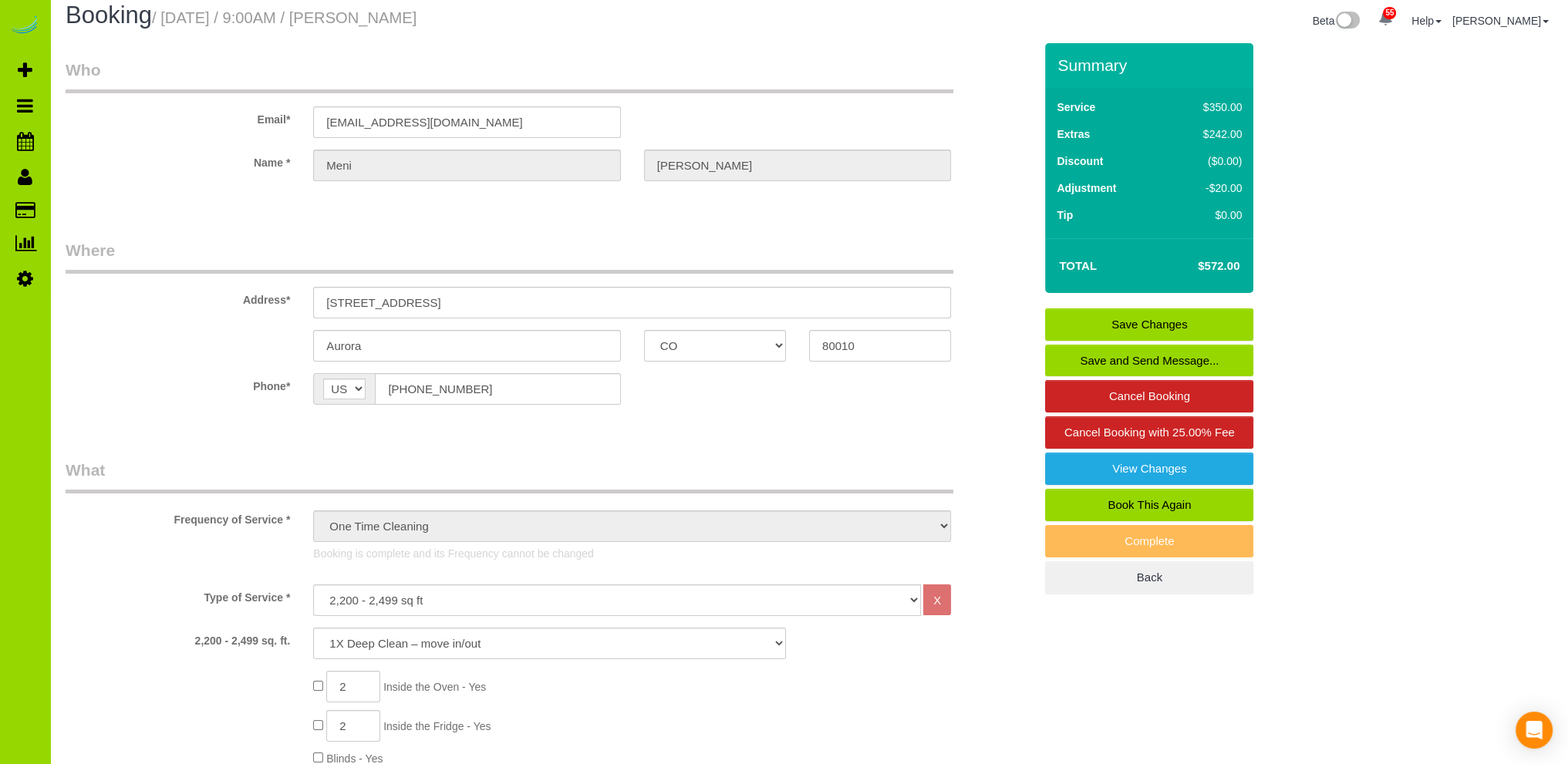
scroll to position [0, 0]
